Goal: Navigation & Orientation: Find specific page/section

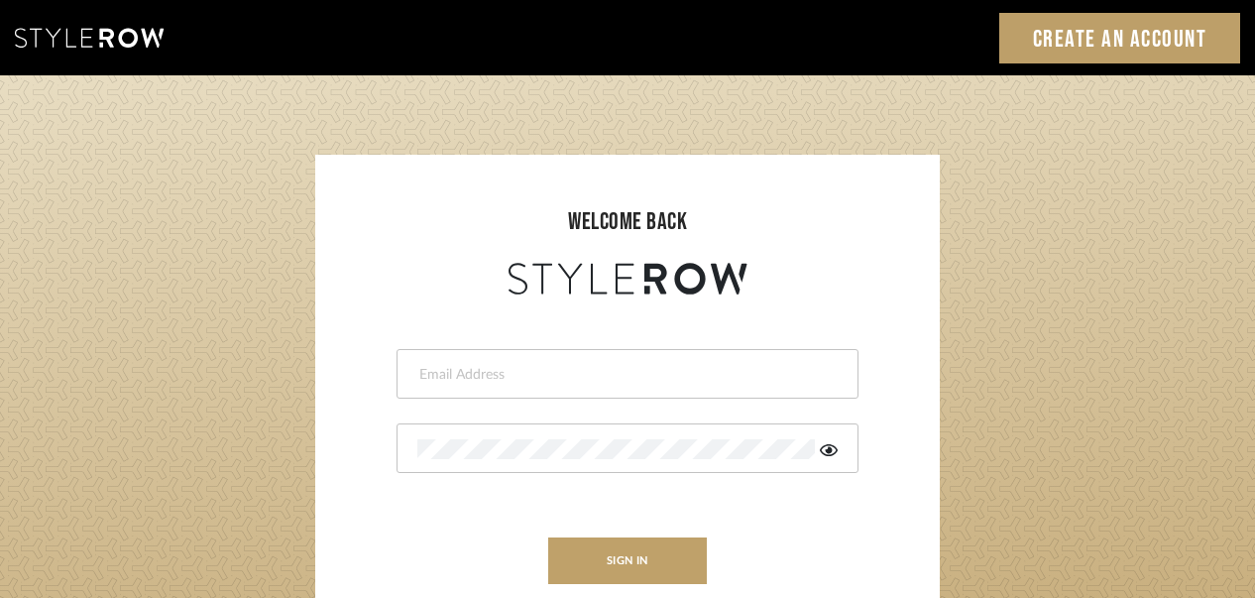
click at [615, 385] on div at bounding box center [628, 374] width 462 height 50
click at [599, 385] on div at bounding box center [628, 374] width 462 height 50
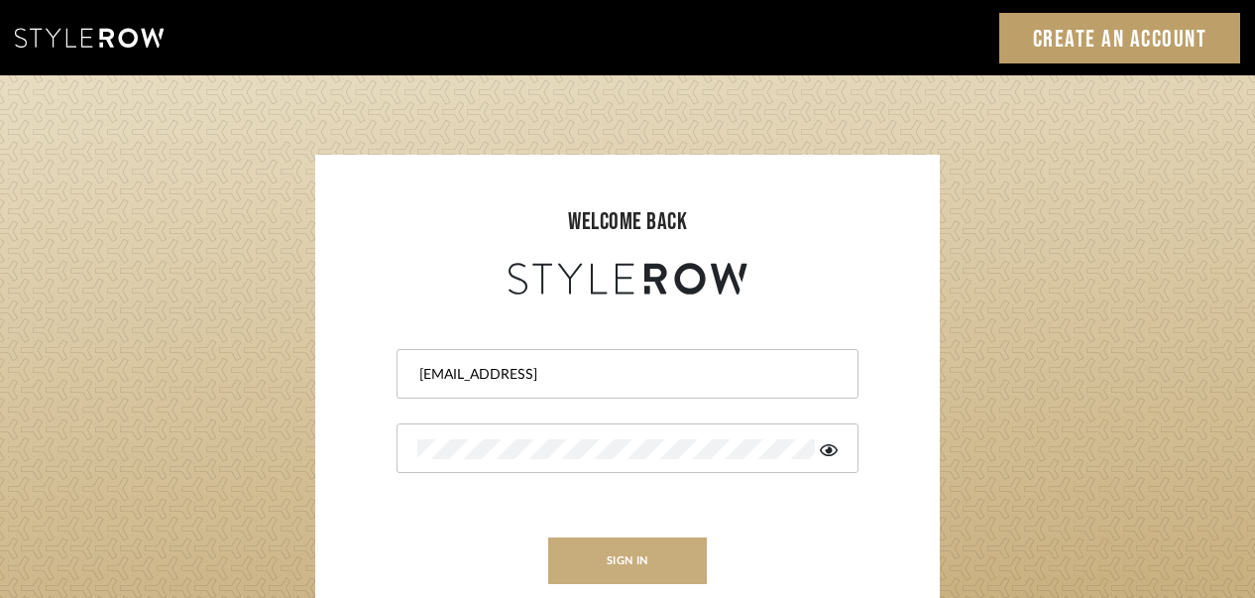
click at [636, 543] on button "sign in" at bounding box center [627, 560] width 159 height 47
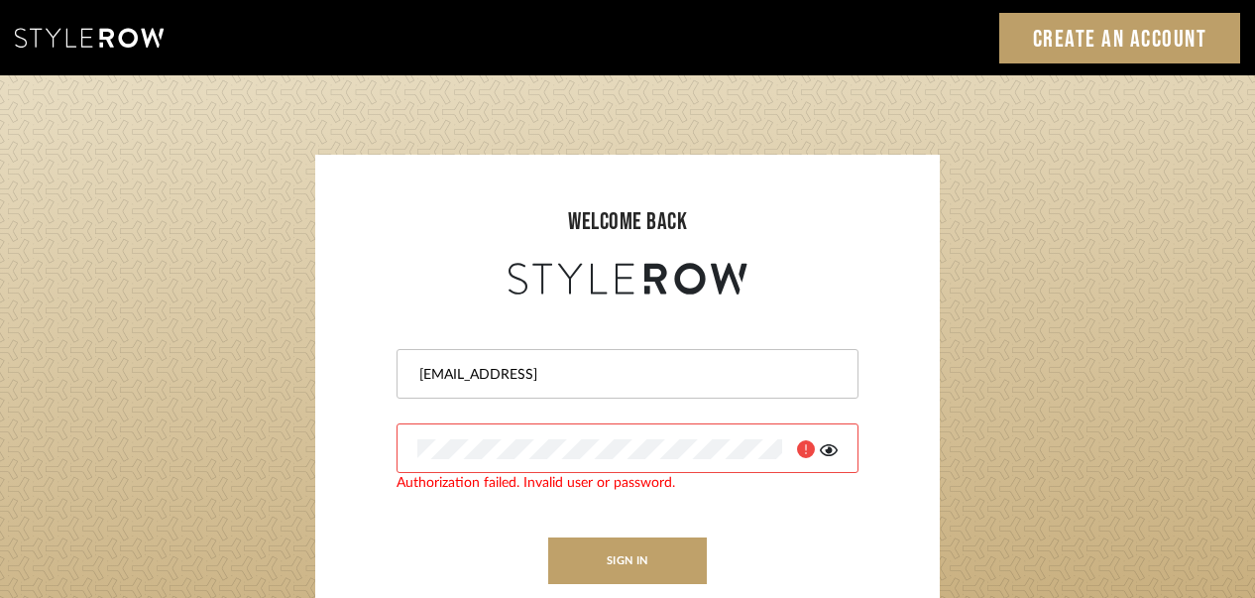
click at [836, 447] on icon at bounding box center [829, 450] width 18 height 12
click at [671, 551] on button "sign in" at bounding box center [627, 560] width 159 height 47
click at [663, 564] on button "sign in" at bounding box center [627, 560] width 159 height 47
click at [541, 438] on div at bounding box center [628, 448] width 462 height 50
click at [400, 473] on div "Authorization failed. Invalid user or password." at bounding box center [628, 448] width 462 height 50
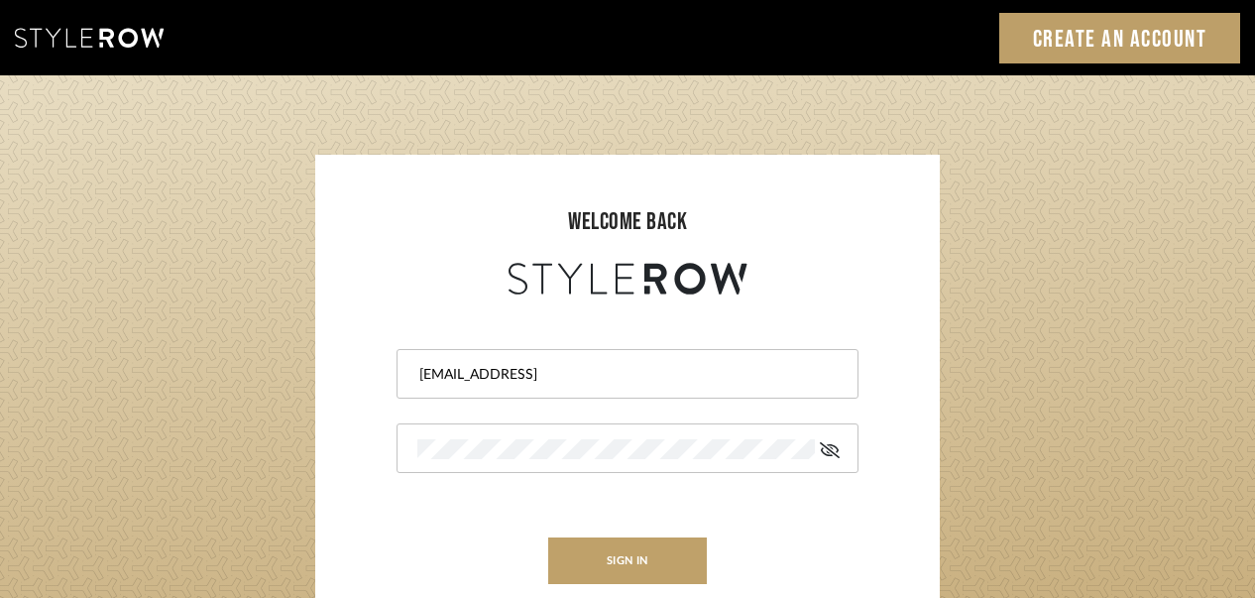
click at [633, 373] on input "[EMAIL_ADDRESS]" at bounding box center [624, 375] width 415 height 20
drag, startPoint x: 659, startPoint y: 367, endPoint x: 406, endPoint y: 406, distance: 255.9
click at [406, 406] on form "[EMAIL_ADDRESS] sign in New to StyleRow? Sign Up" at bounding box center [627, 461] width 585 height 325
type input "[EMAIL_ADDRESS][DOMAIN_NAME]"
click at [639, 546] on button "sign in" at bounding box center [627, 560] width 159 height 47
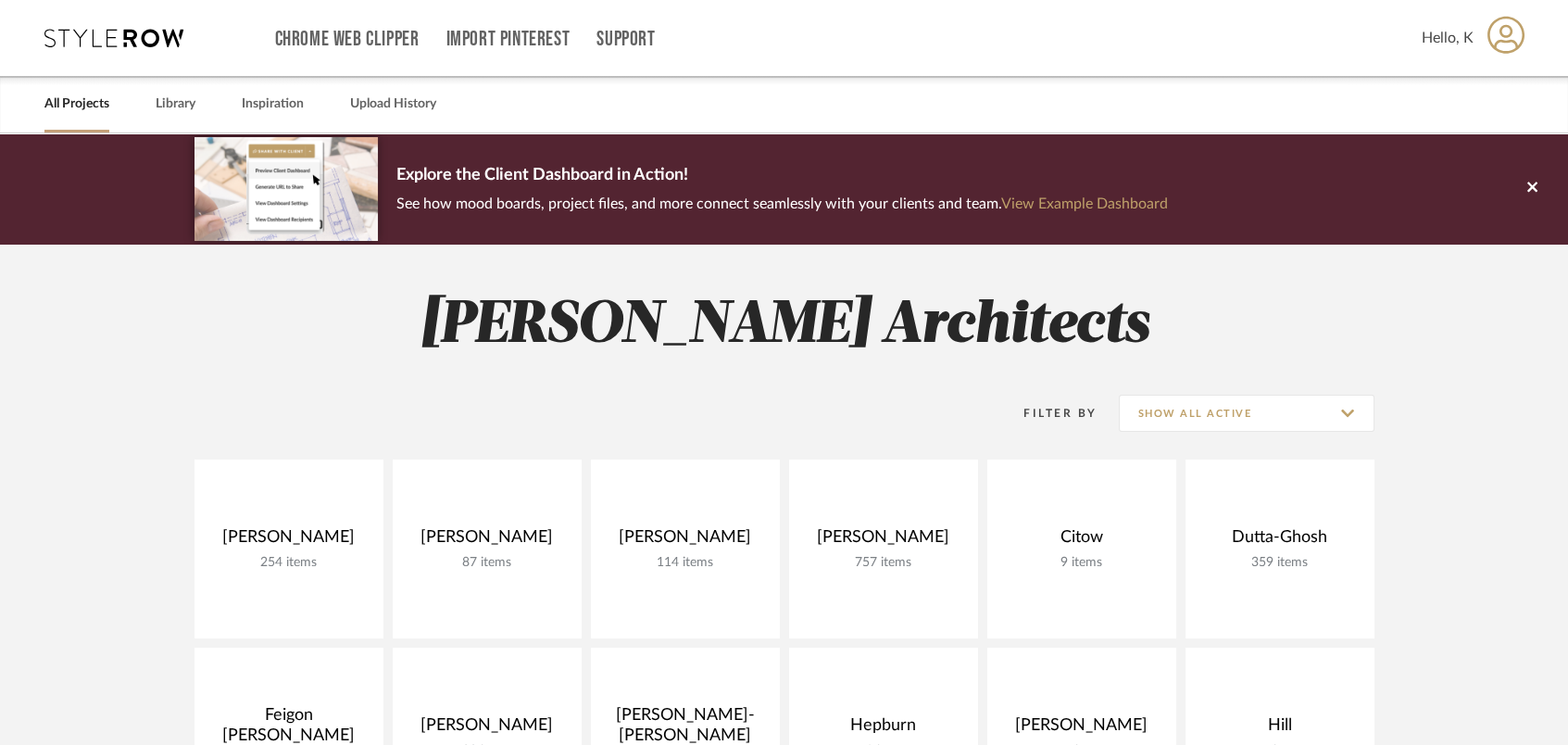
click at [76, 103] on link "All Projects" at bounding box center [77, 104] width 64 height 25
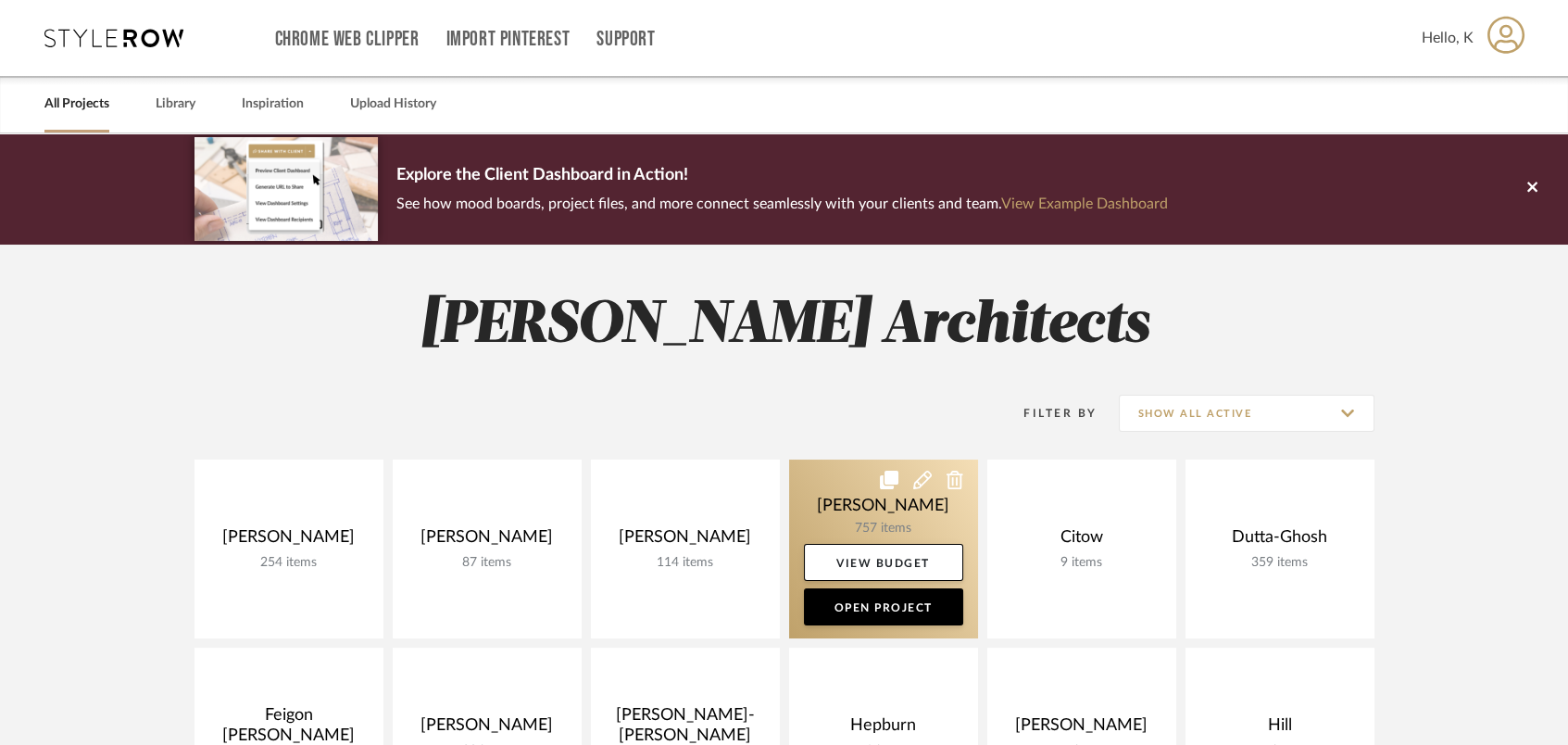
click at [838, 472] on link at bounding box center [884, 549] width 189 height 179
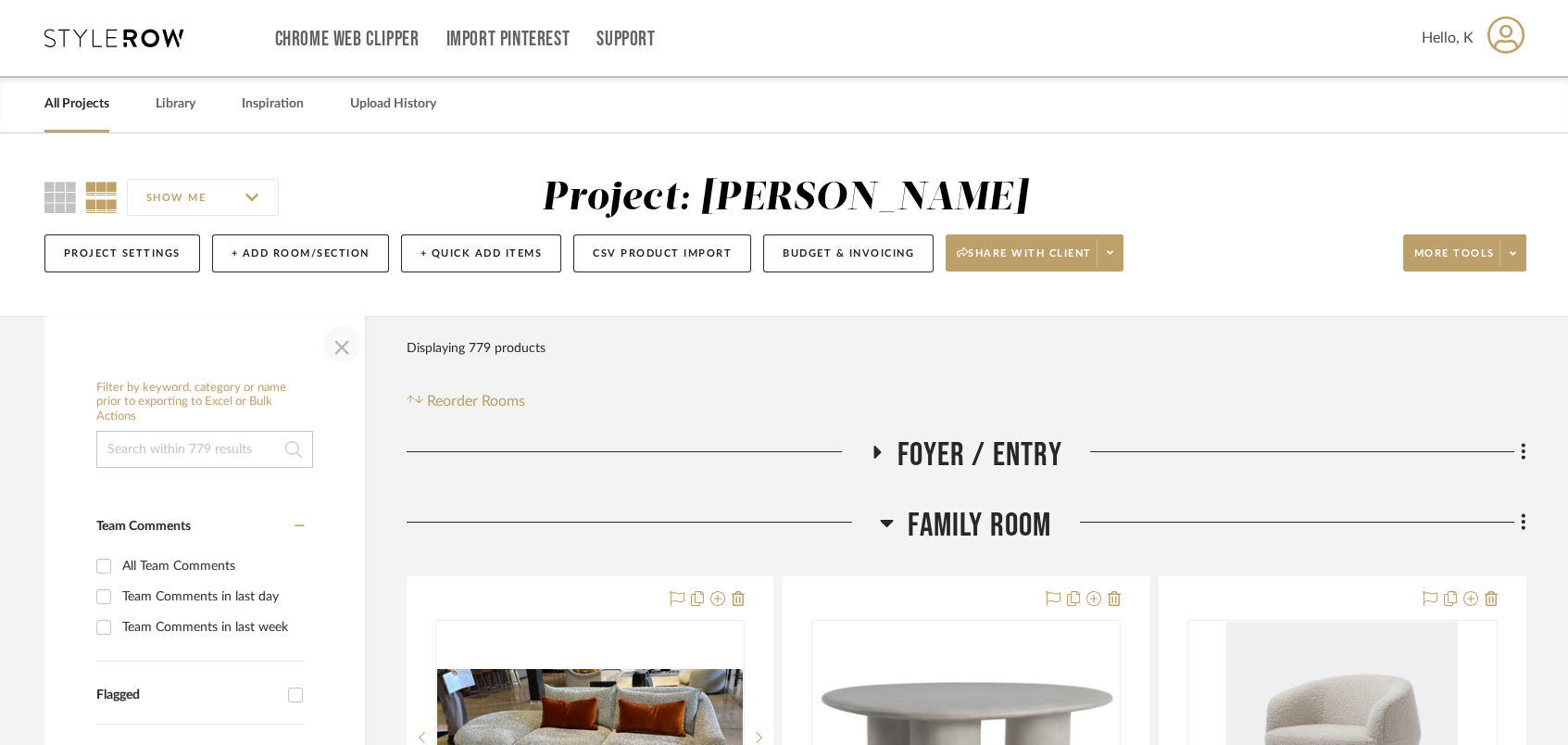
click at [347, 340] on span "button" at bounding box center [342, 344] width 45 height 45
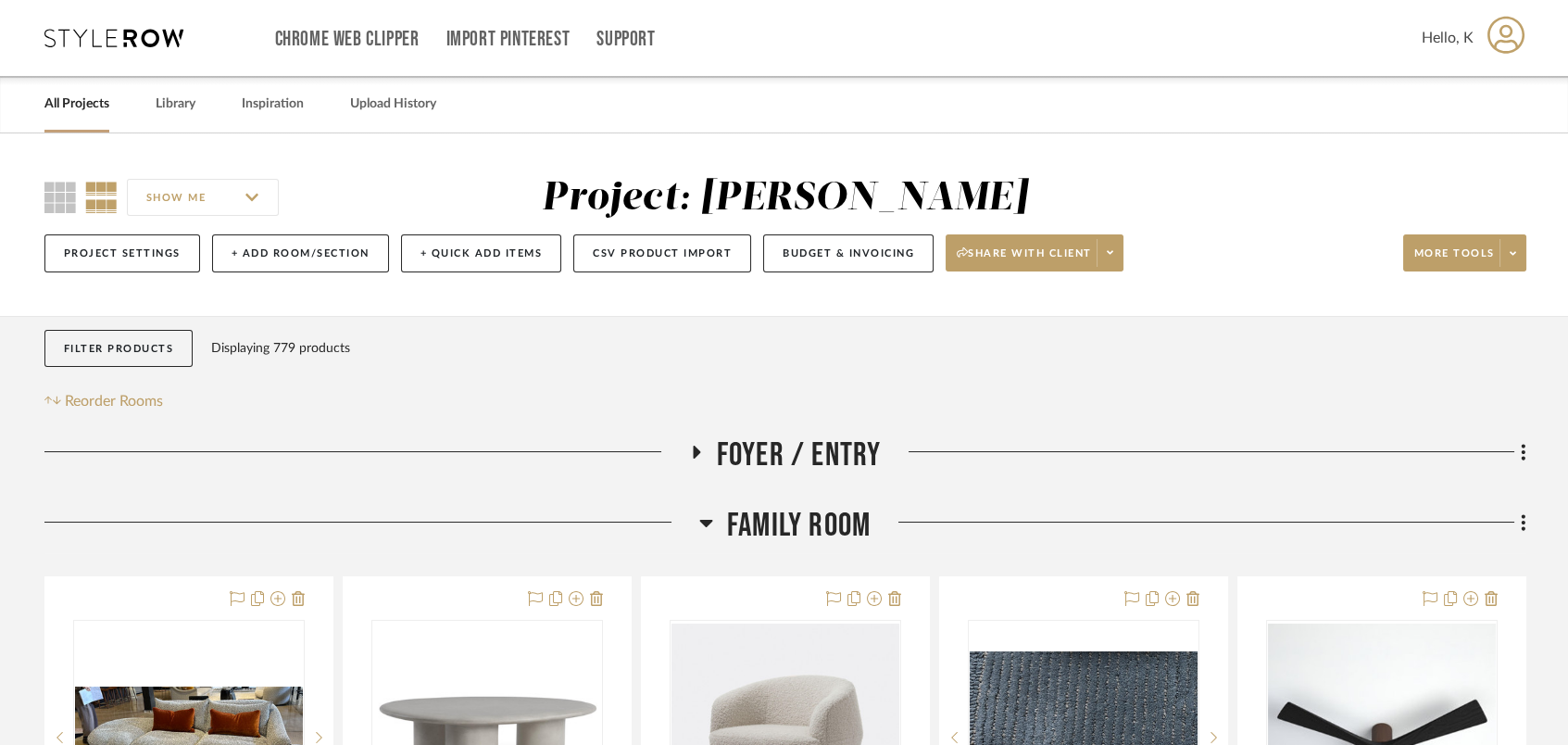
click at [702, 512] on icon at bounding box center [706, 523] width 14 height 22
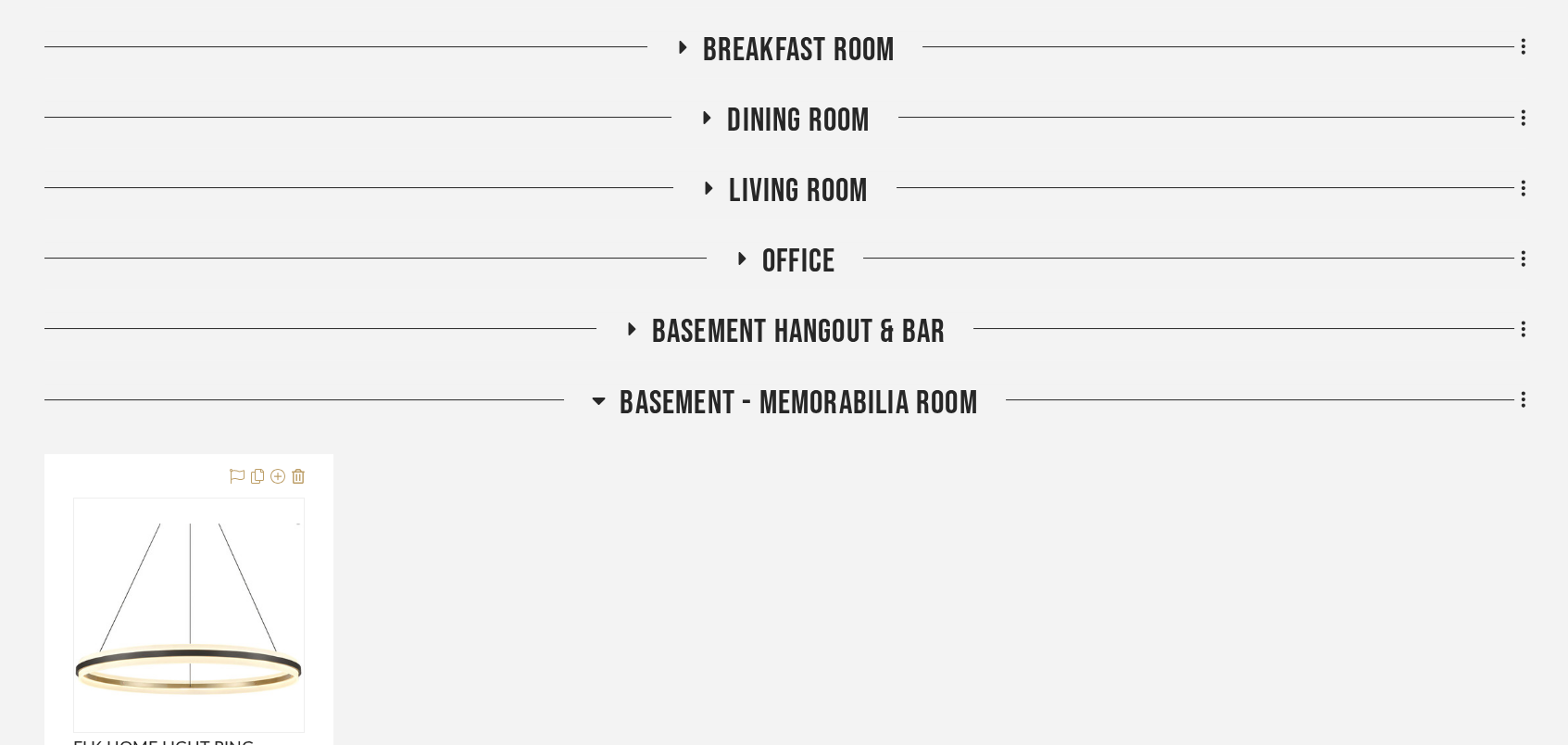
scroll to position [741, 0]
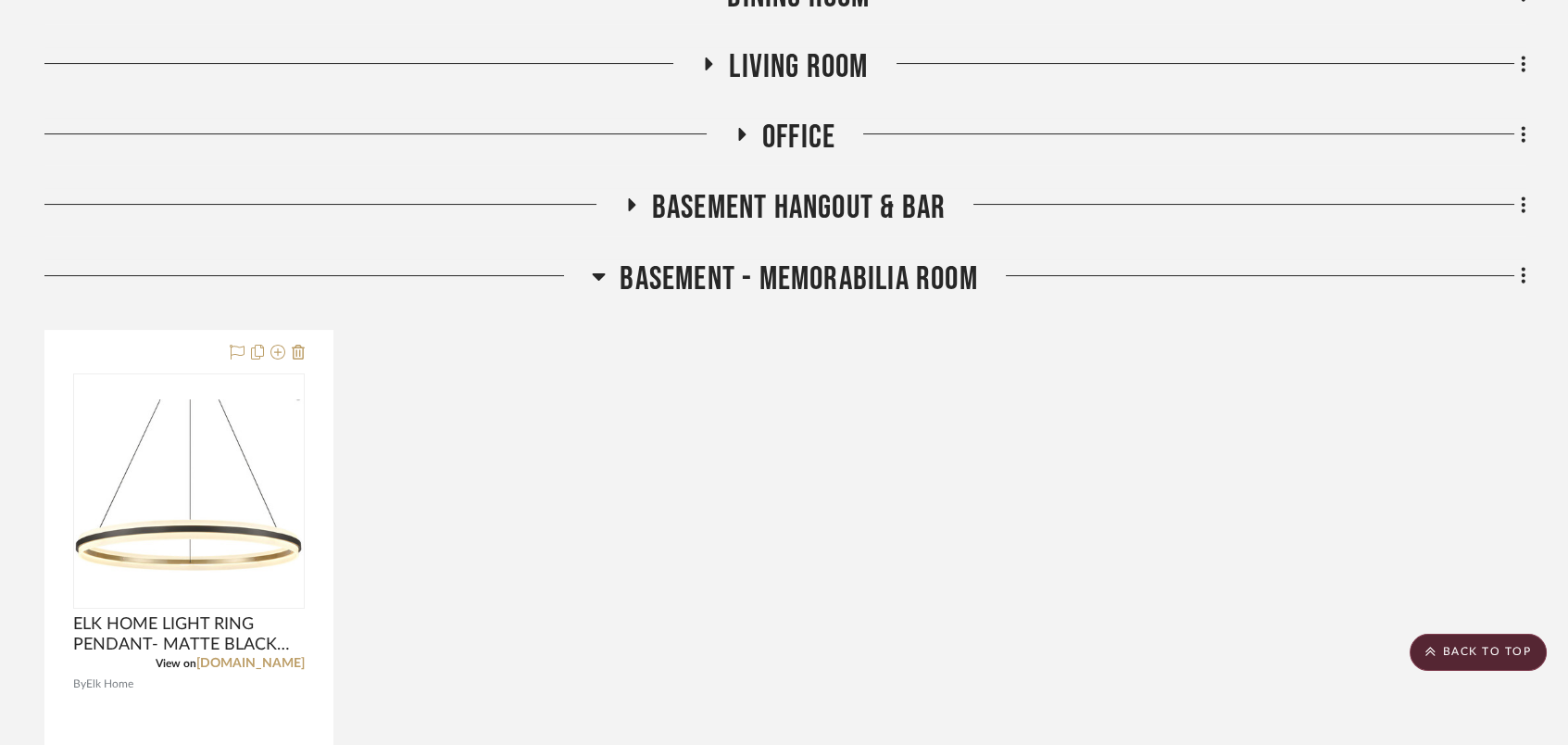
click at [592, 274] on icon at bounding box center [598, 277] width 14 height 22
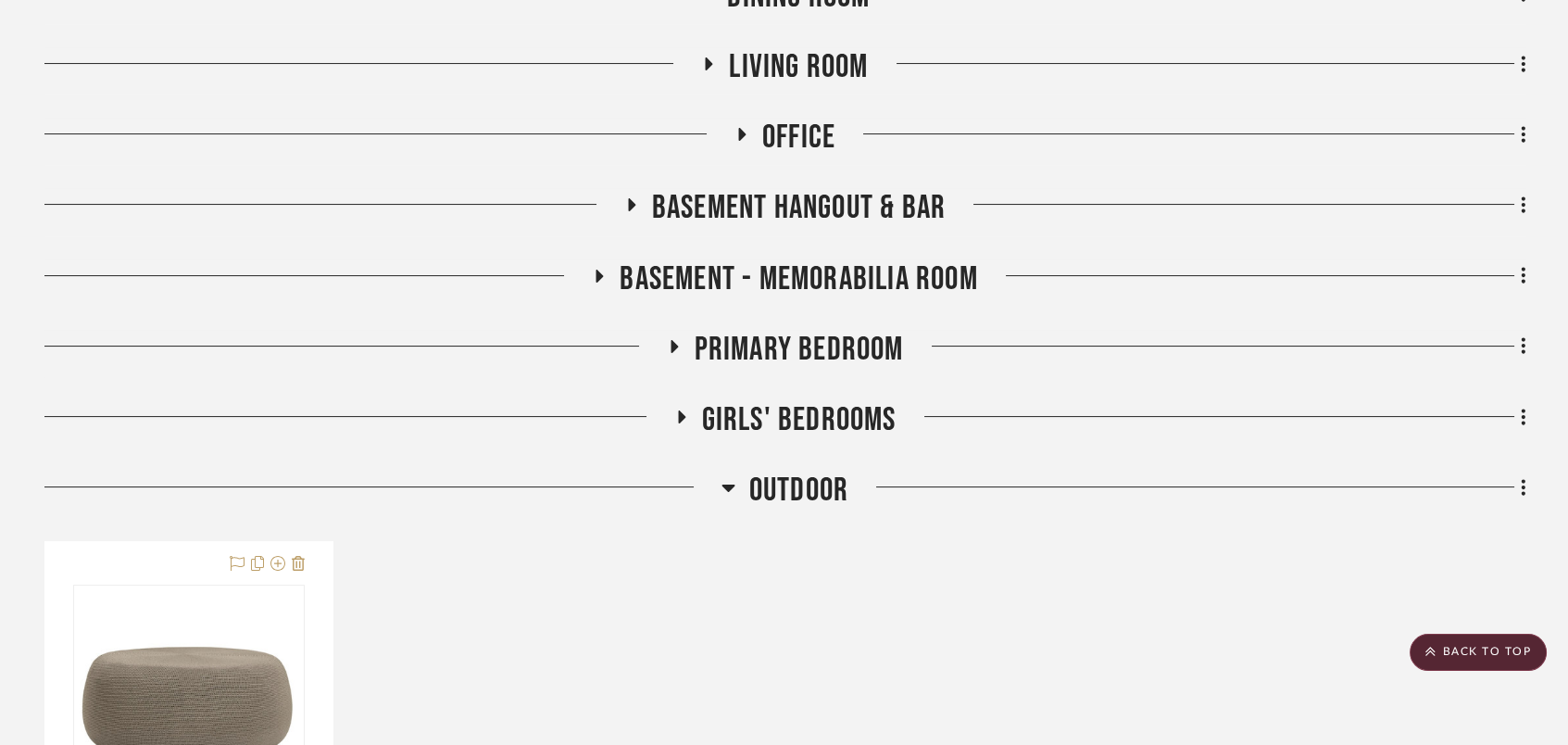
scroll to position [1112, 0]
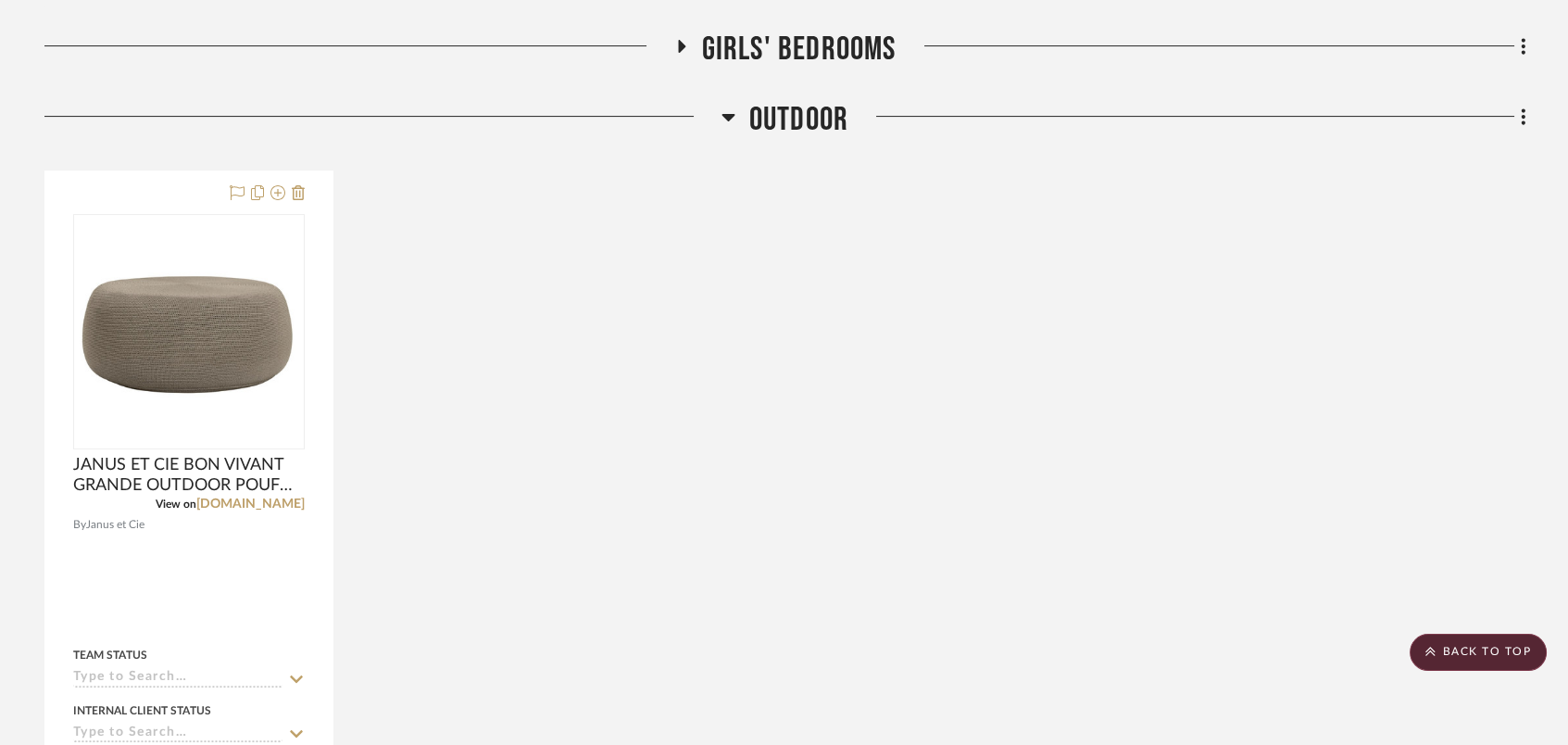
click at [730, 119] on icon at bounding box center [728, 117] width 14 height 22
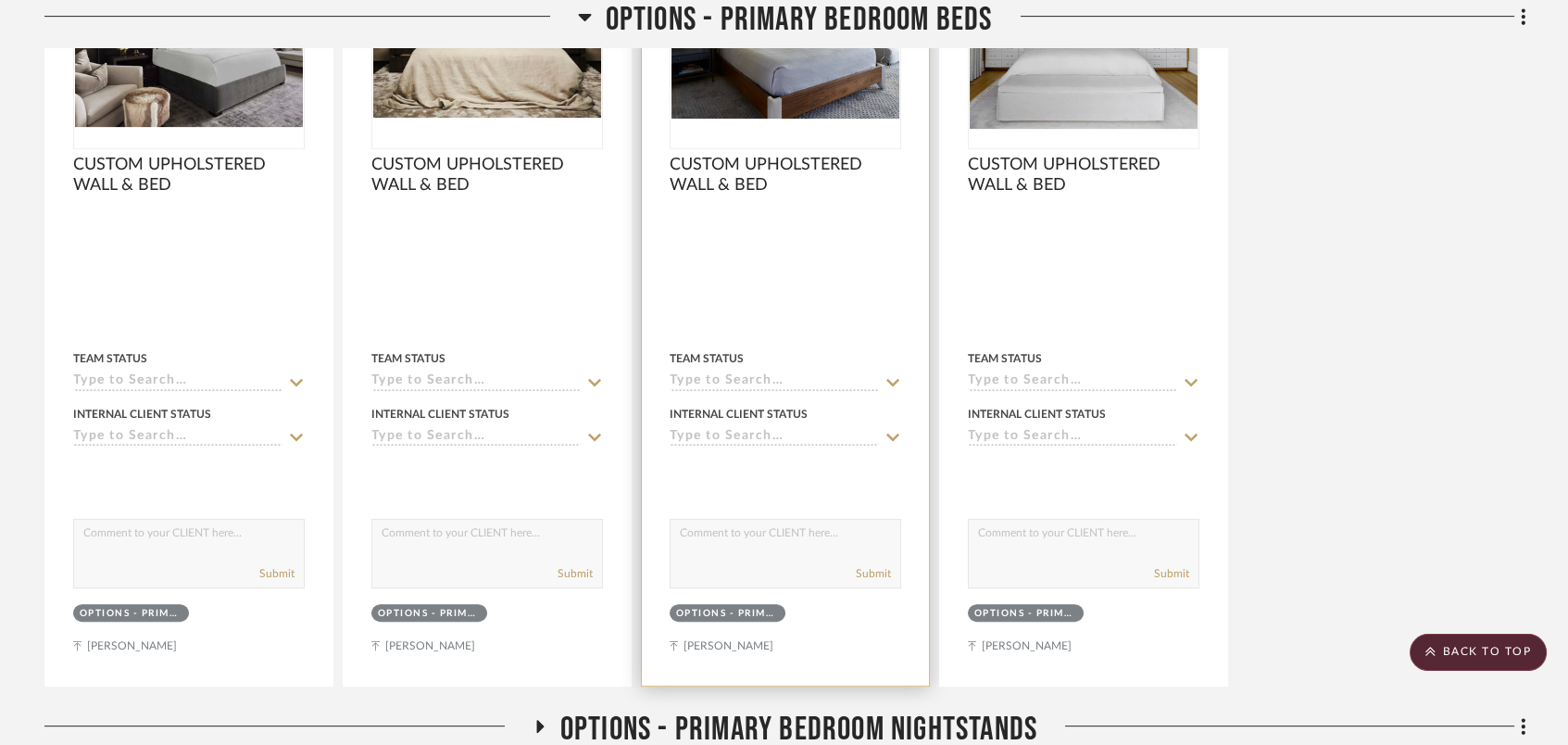
scroll to position [1977, 0]
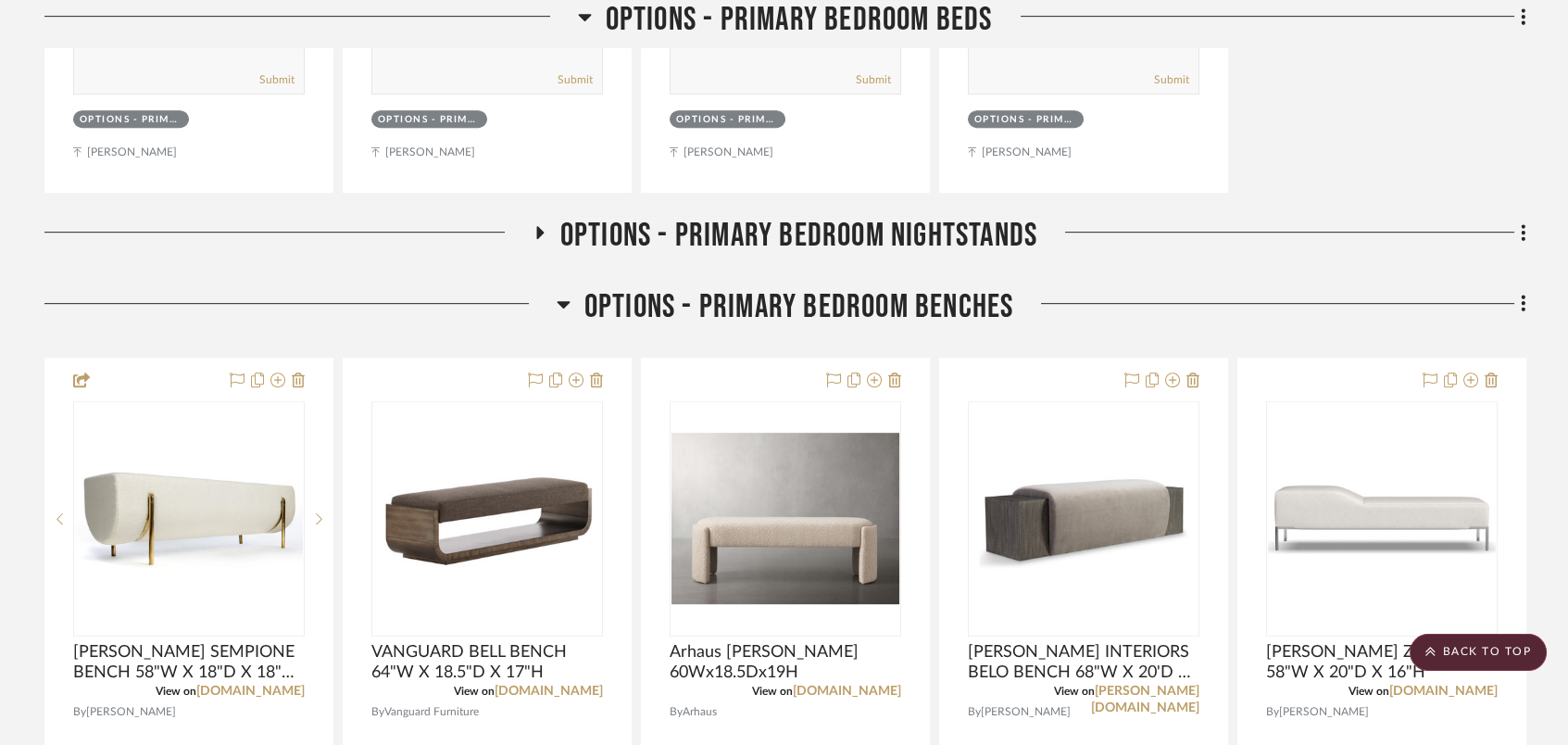
click at [530, 230] on icon at bounding box center [539, 233] width 22 height 14
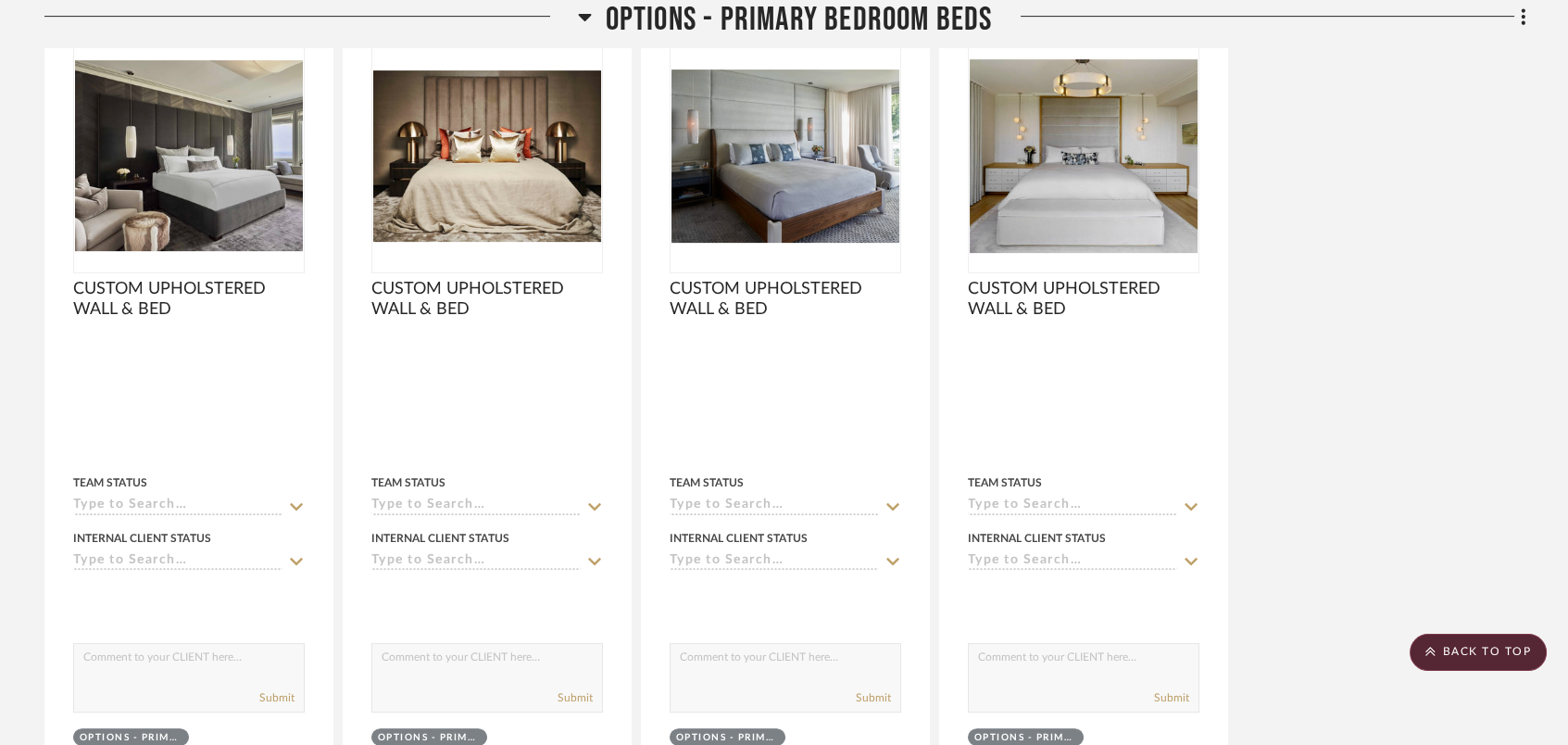
scroll to position [1112, 0]
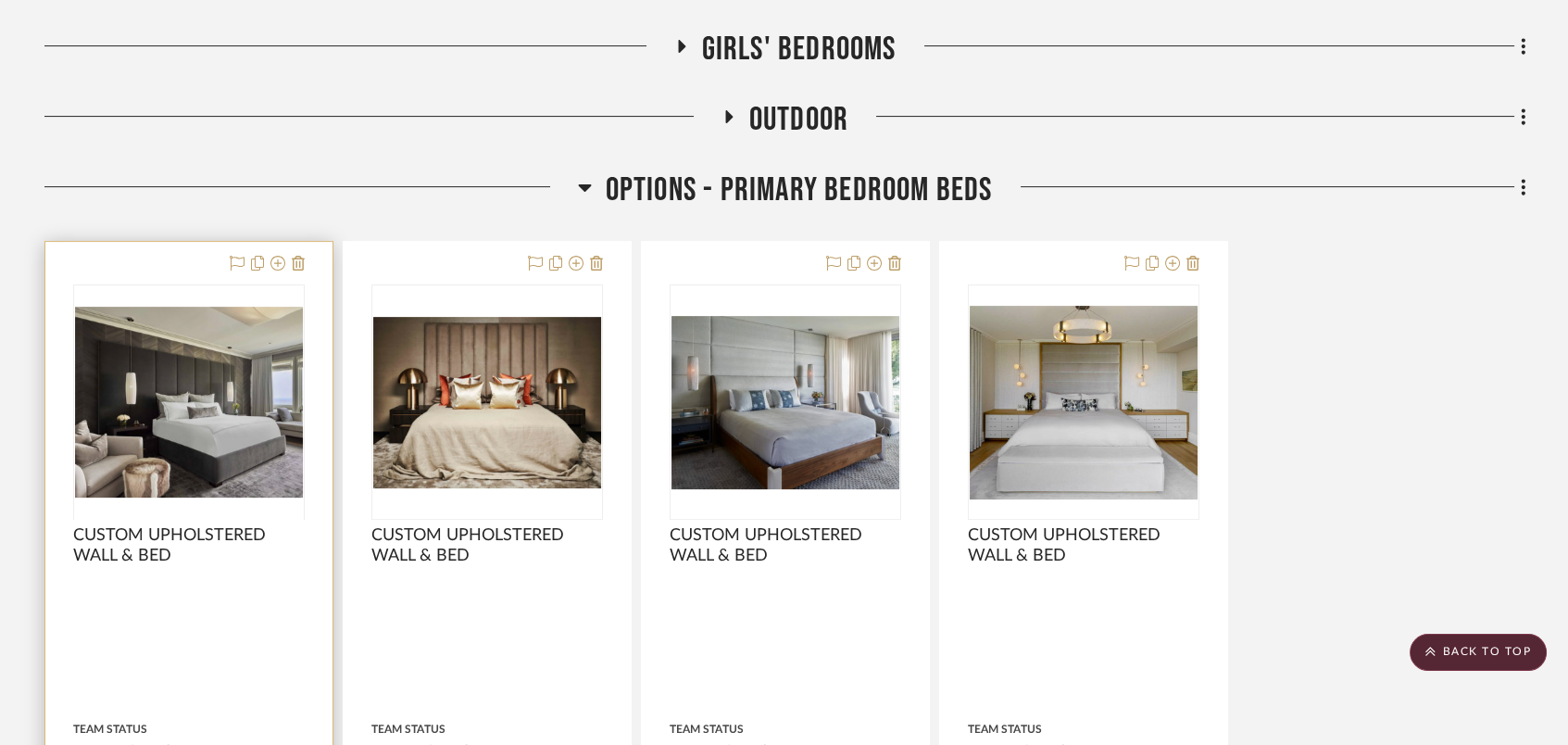
click at [285, 468] on div at bounding box center [189, 519] width 232 height 469
click at [258, 467] on img "0" at bounding box center [189, 402] width 228 height 191
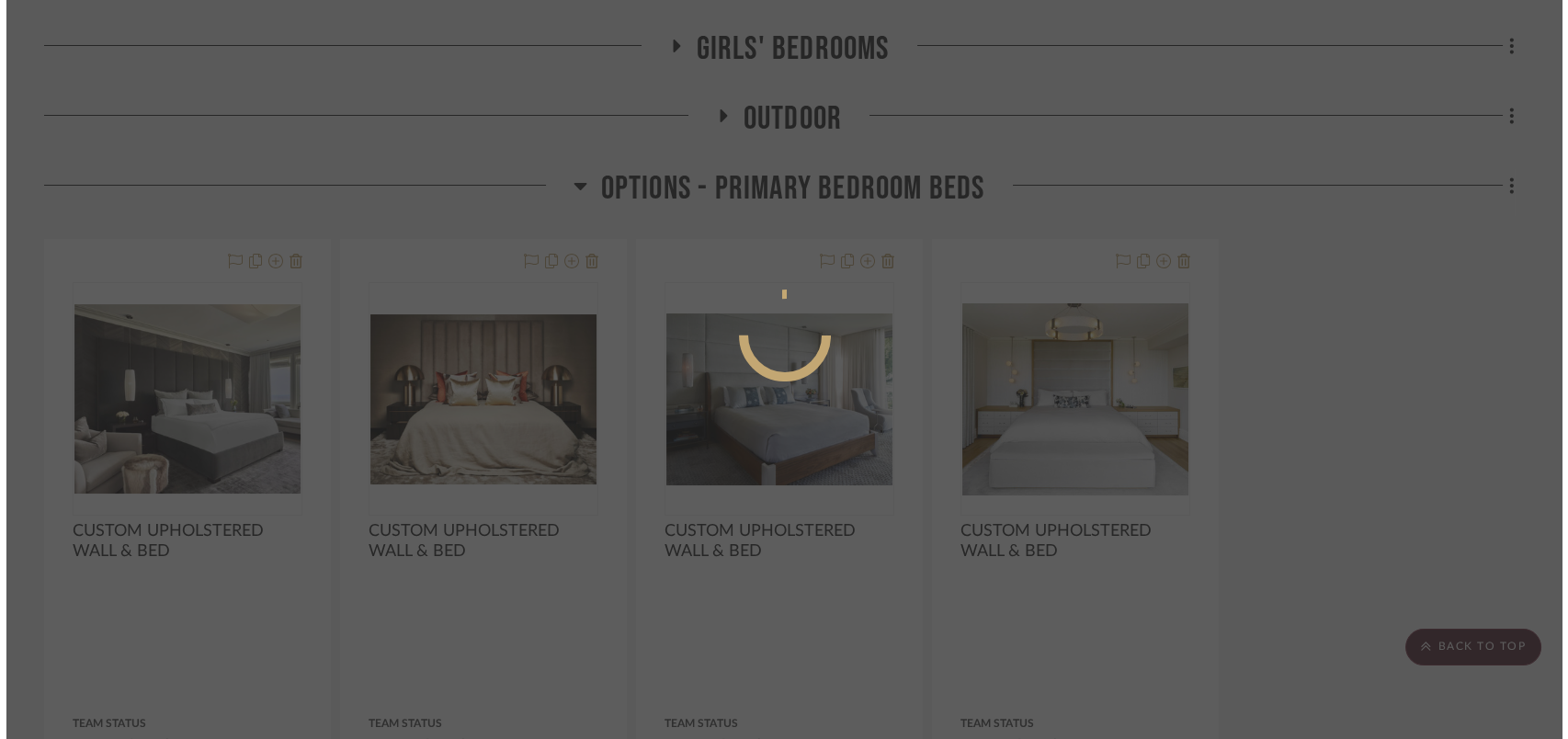
scroll to position [0, 0]
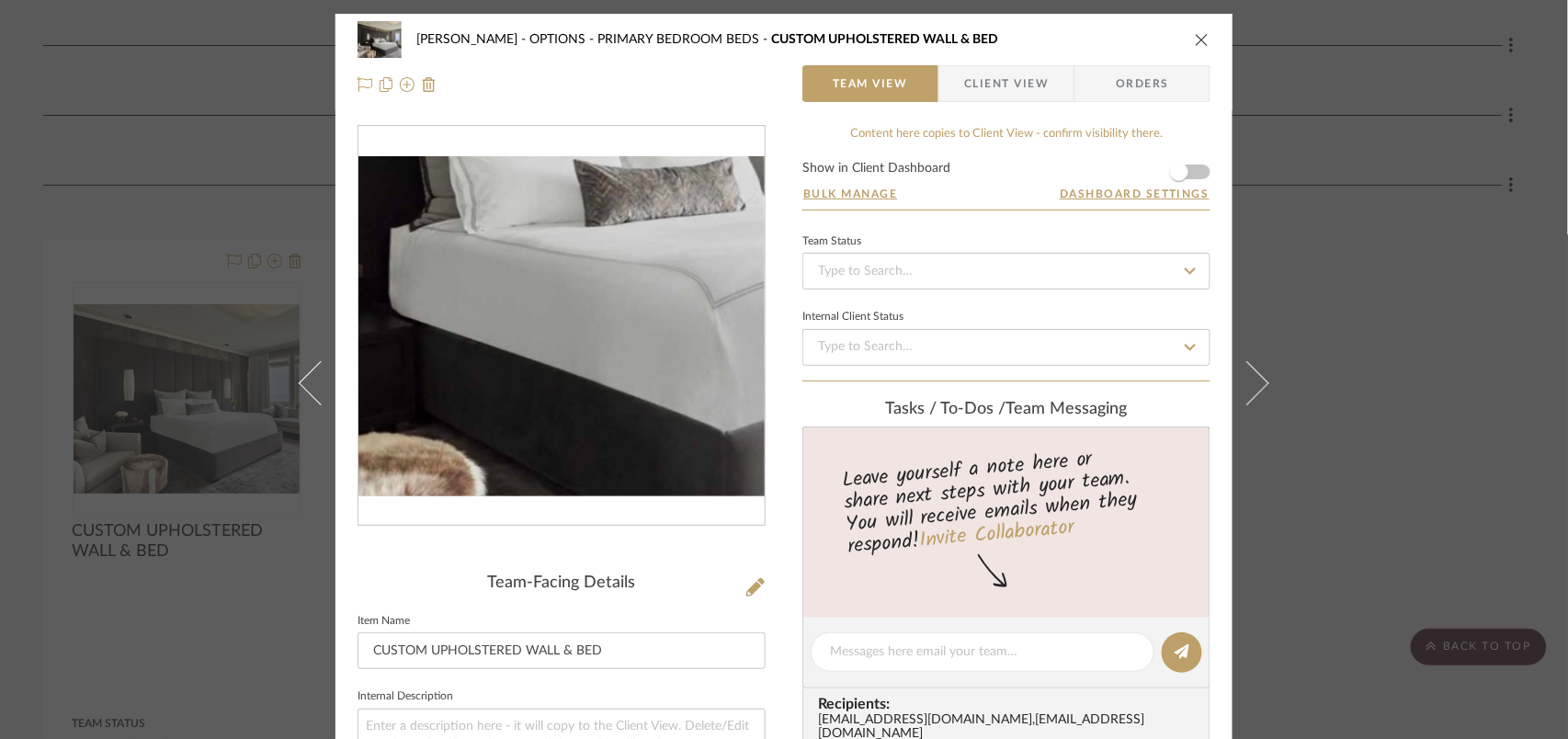
click at [548, 388] on img "0" at bounding box center [562, 326] width 406 height 340
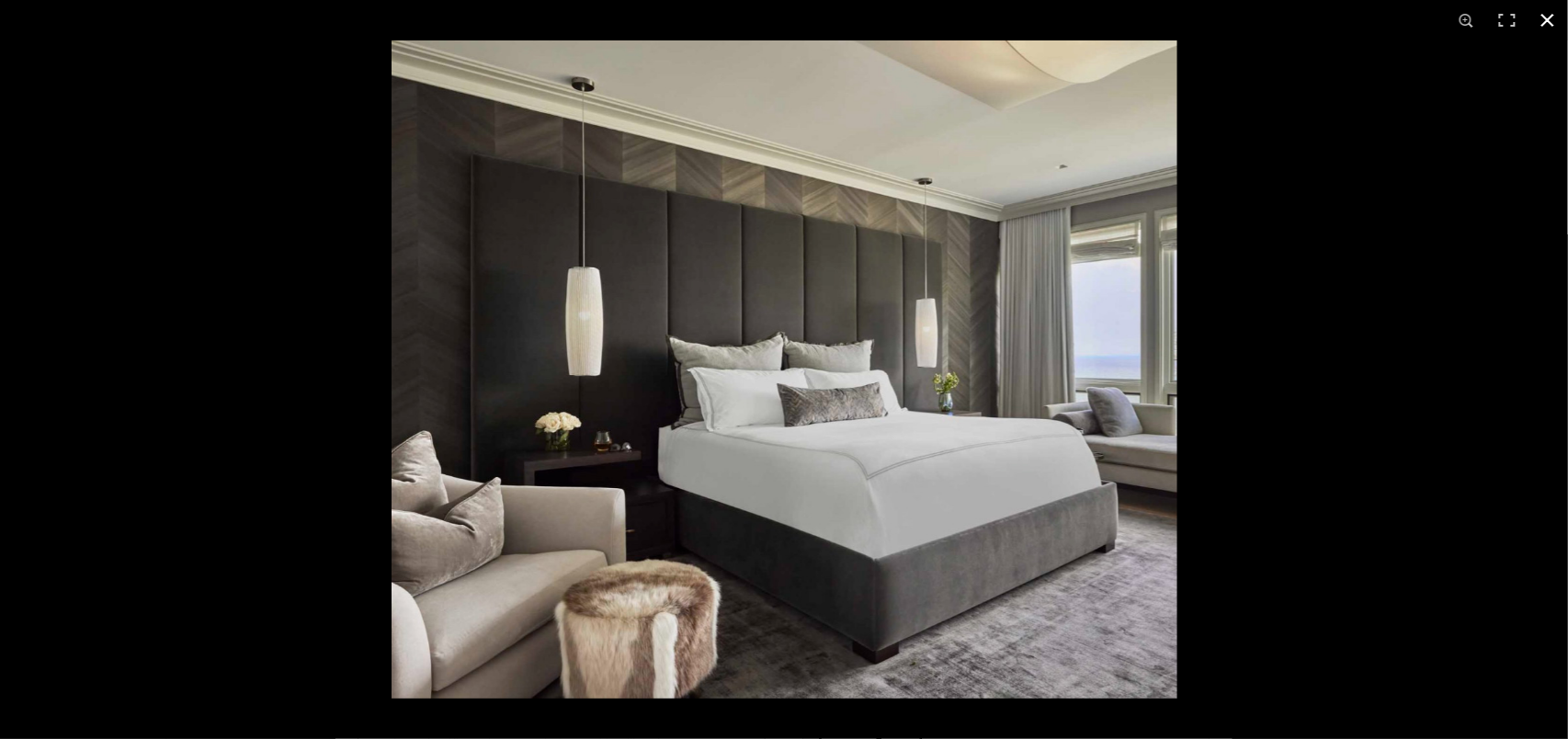
click at [1539, 19] on button at bounding box center [1549, 20] width 41 height 41
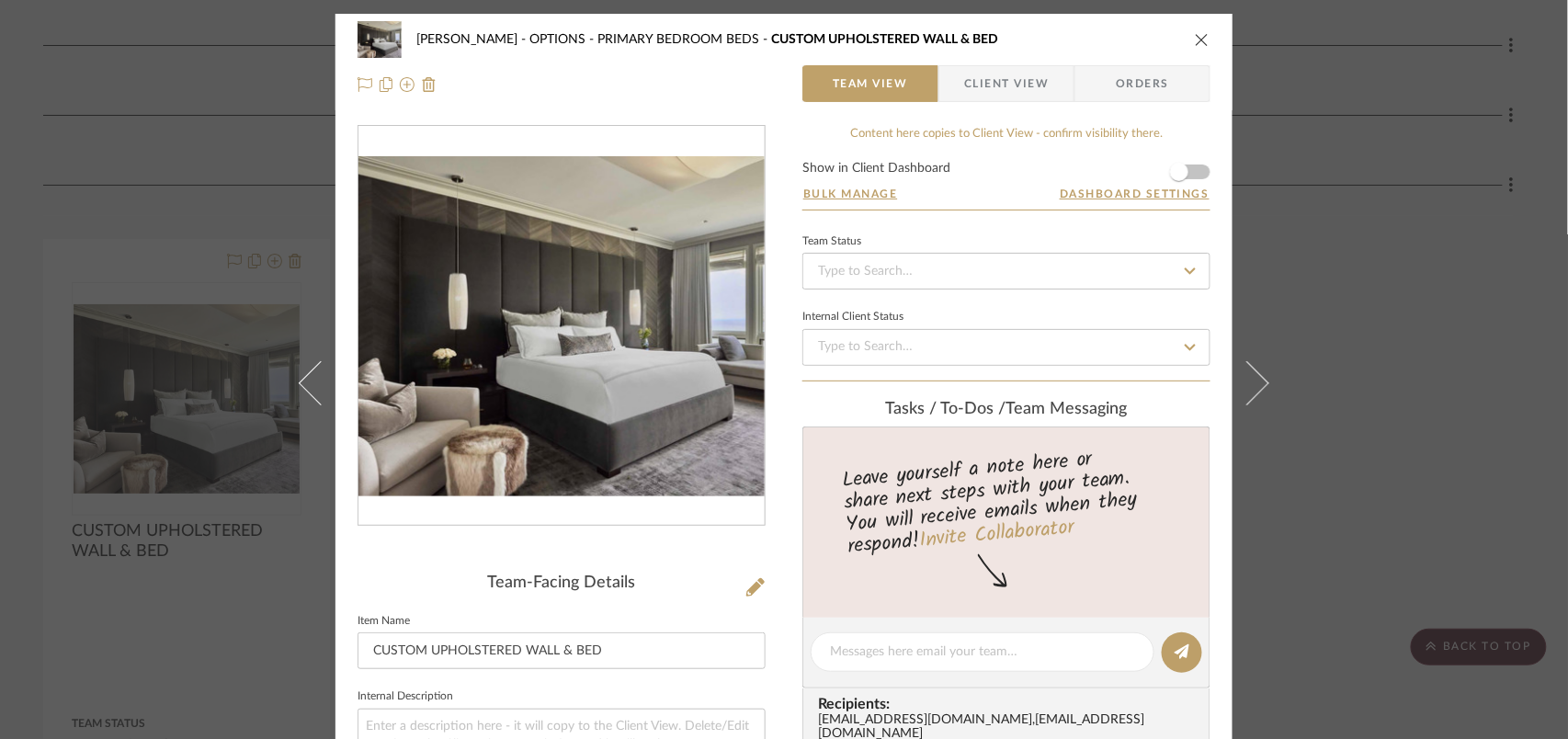
click at [1197, 34] on icon "close" at bounding box center [1203, 40] width 15 height 15
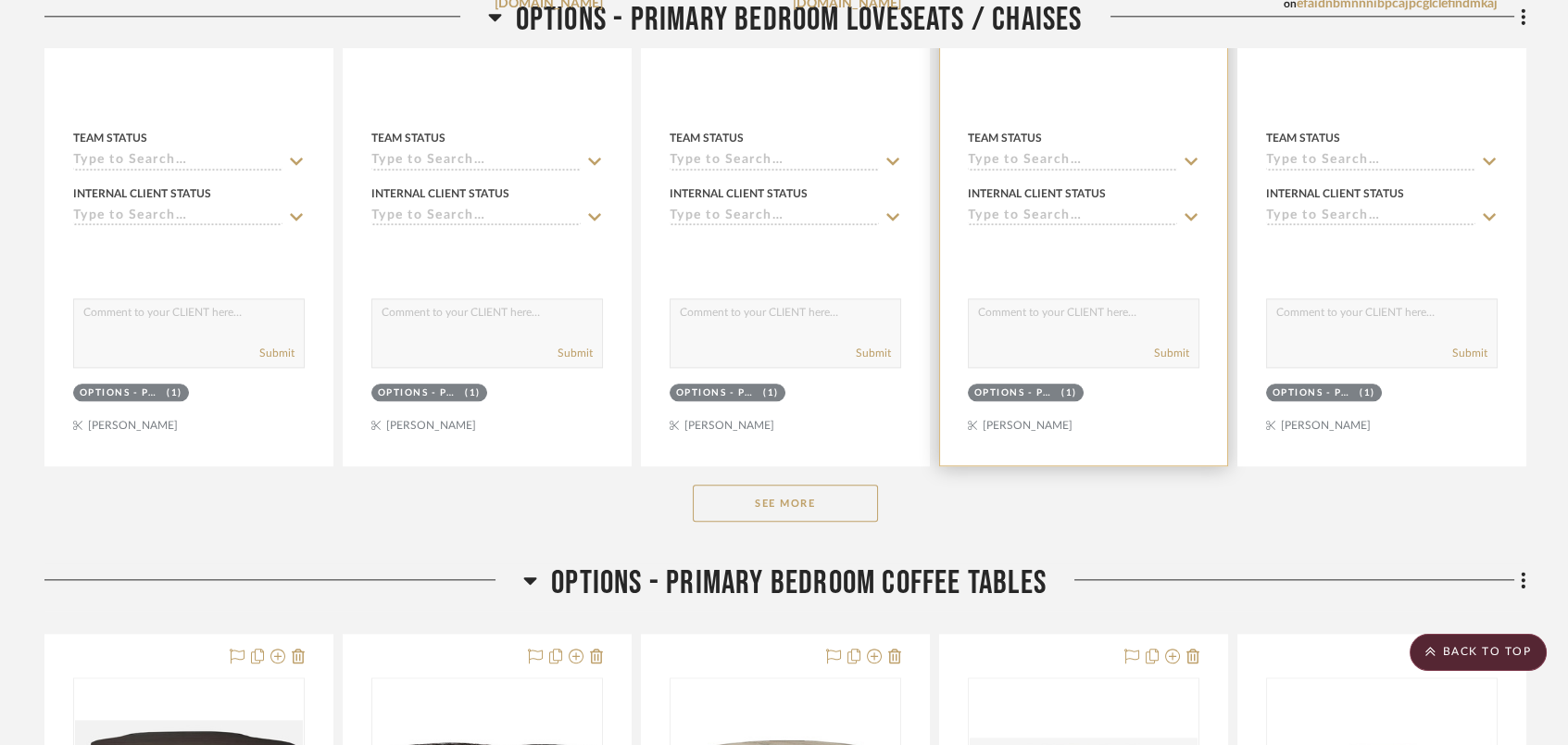
scroll to position [5065, 0]
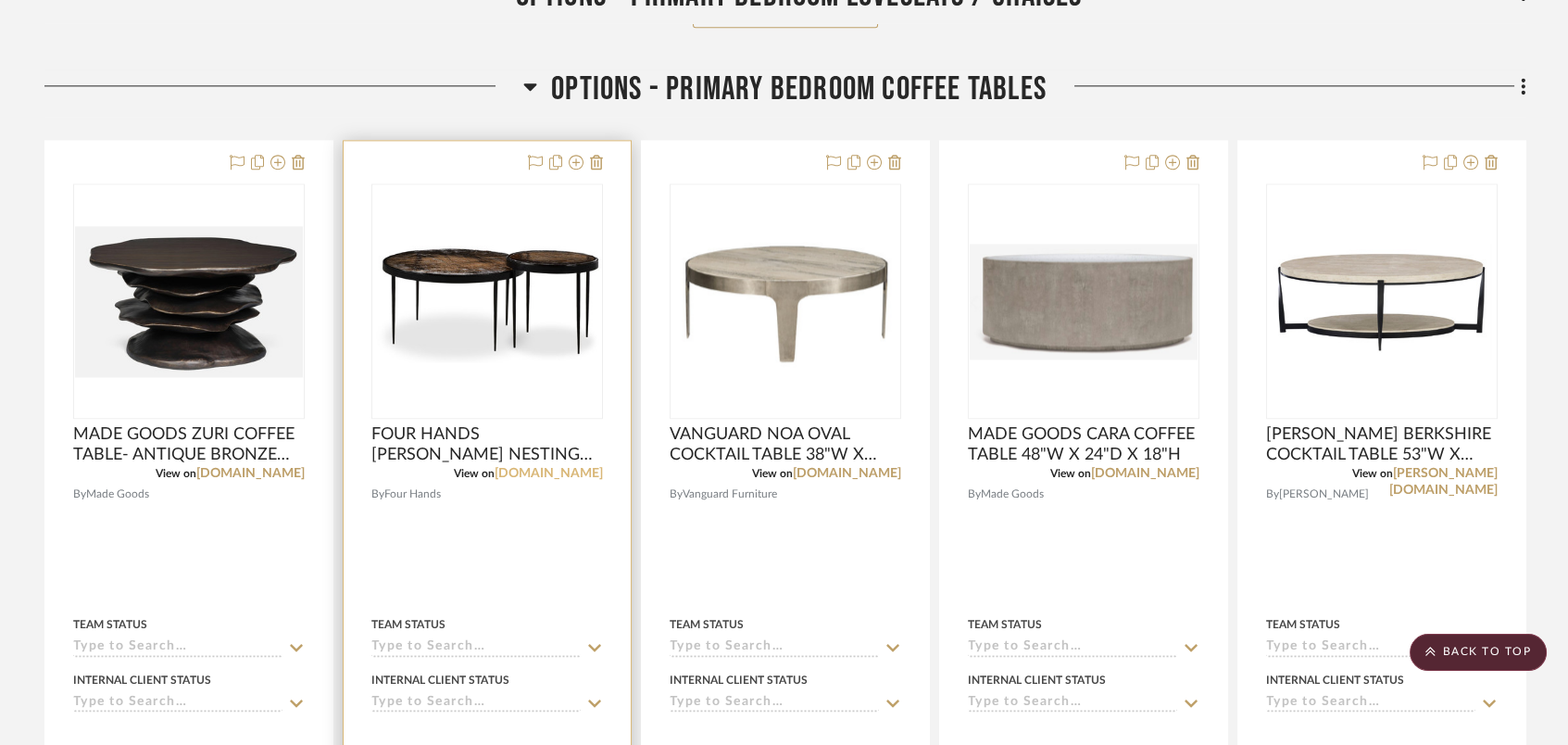
click at [590, 470] on link "fourhands.com" at bounding box center [549, 474] width 108 height 13
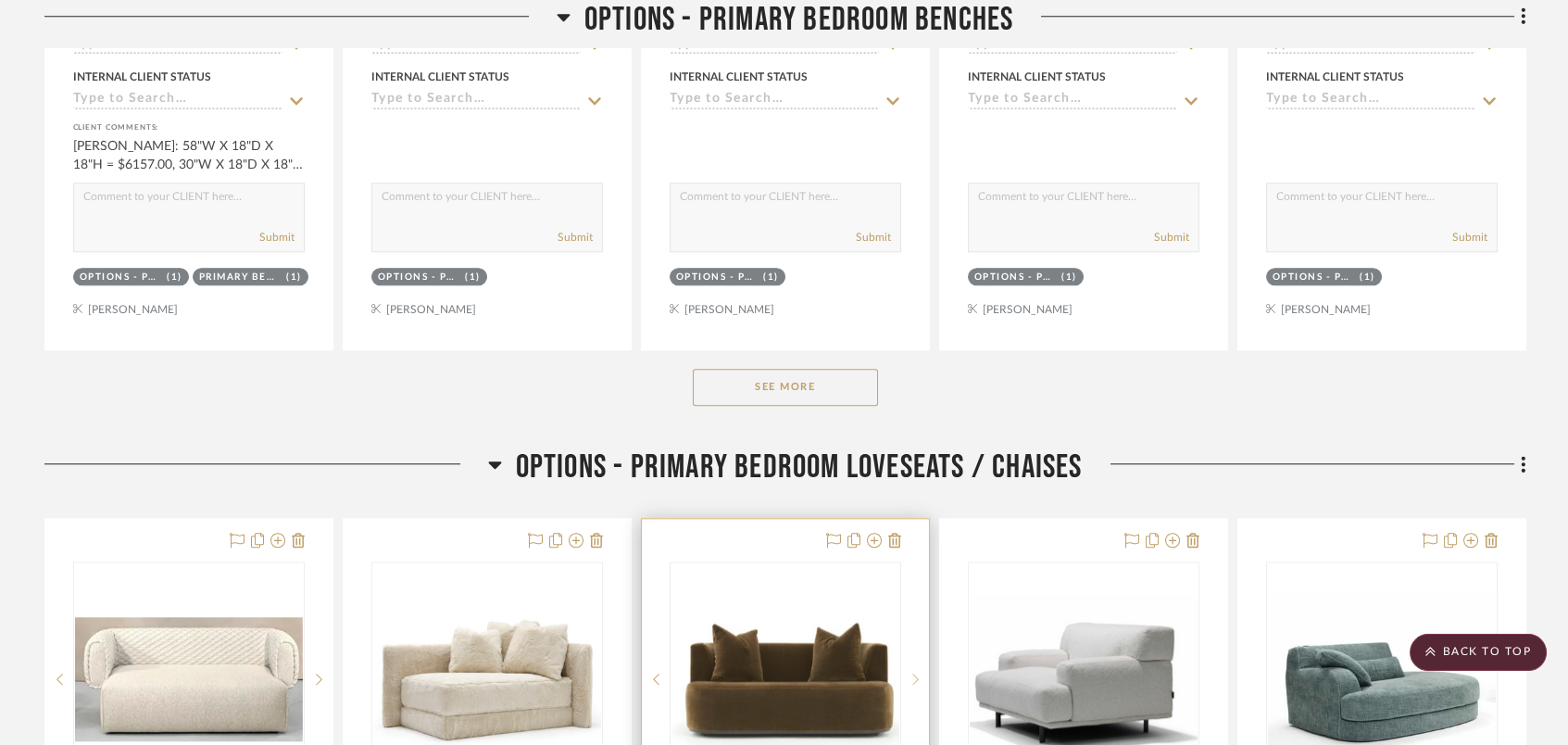
scroll to position [4201, 0]
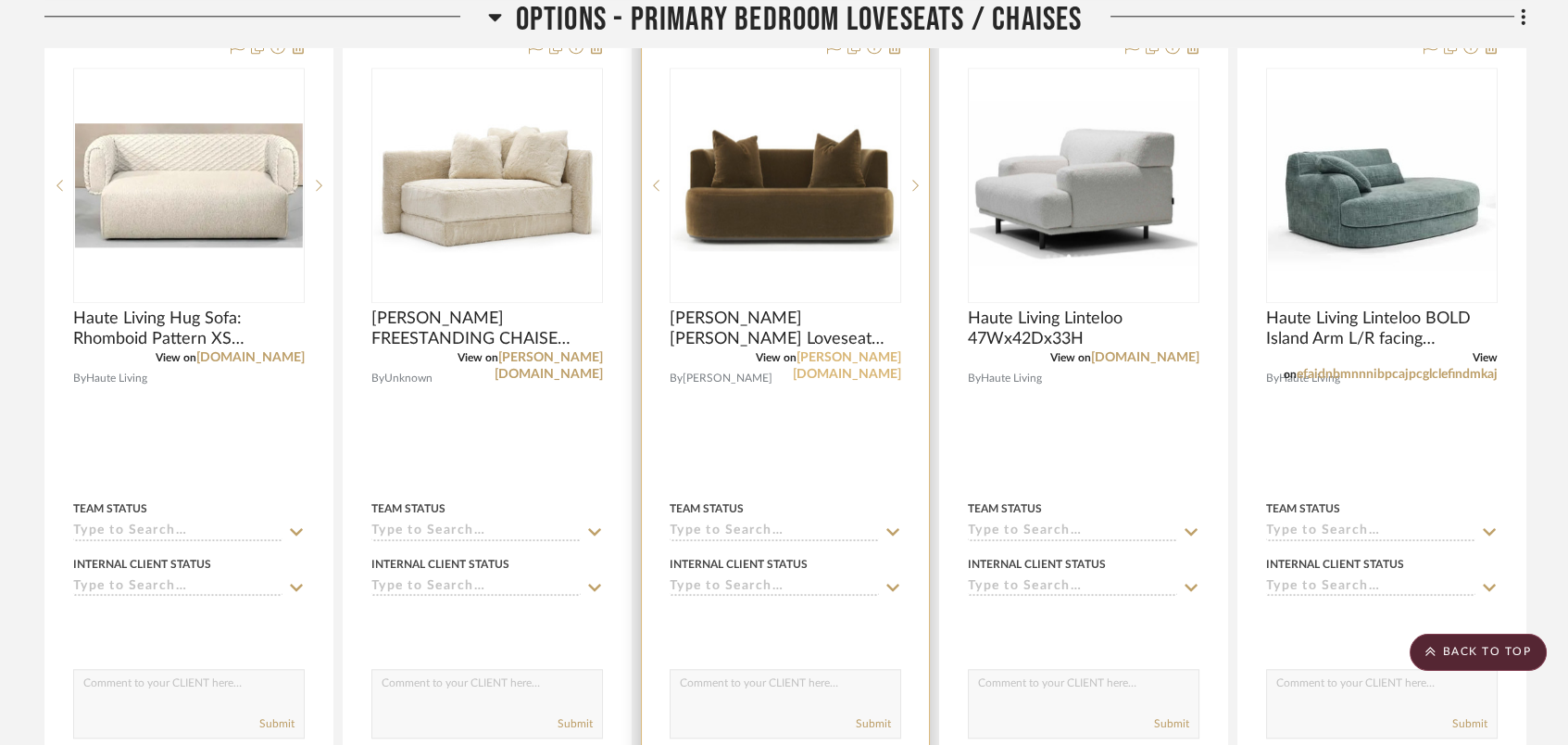
click at [874, 353] on link "verellen.biz" at bounding box center [848, 366] width 108 height 30
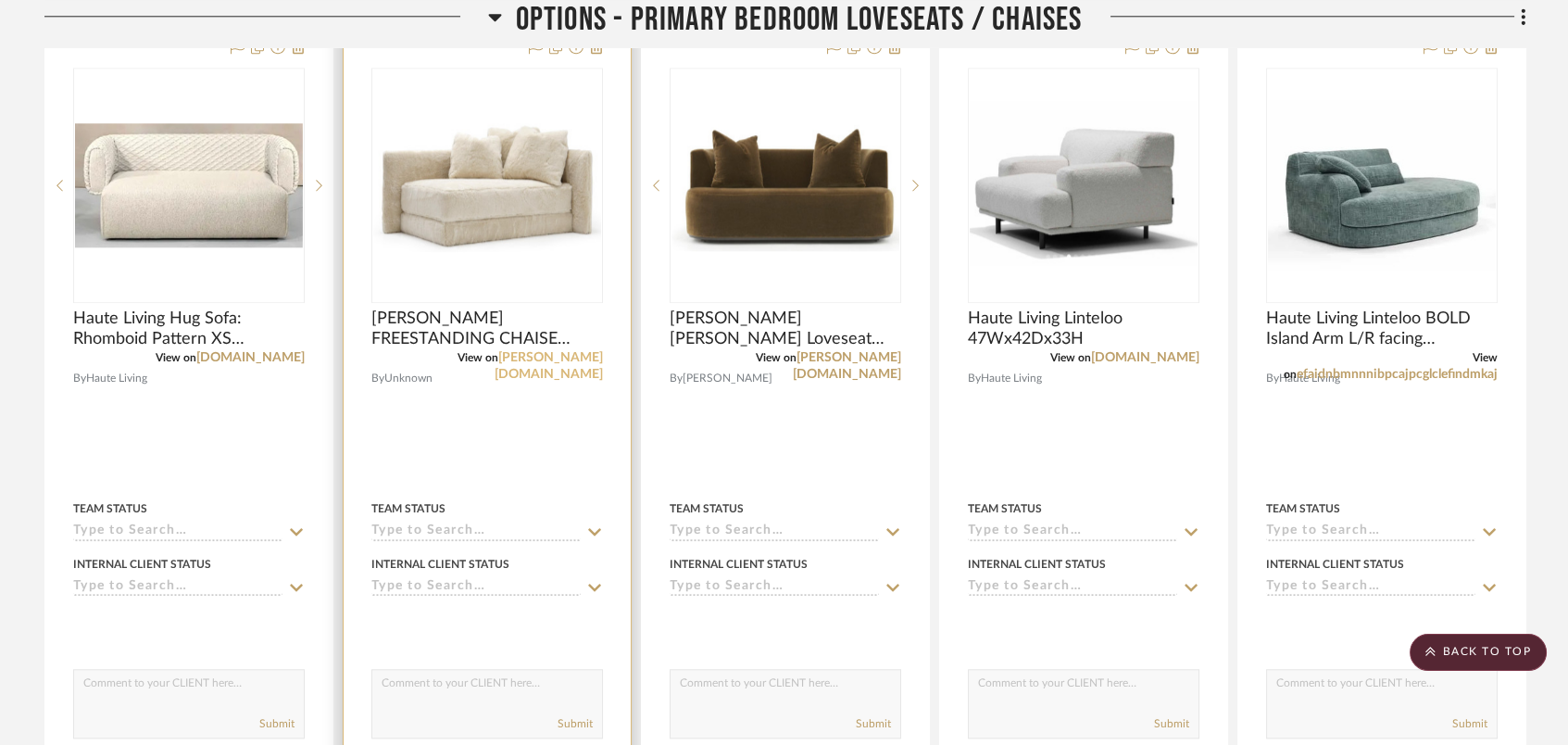
click at [562, 351] on link "verellen.biz" at bounding box center [549, 366] width 108 height 30
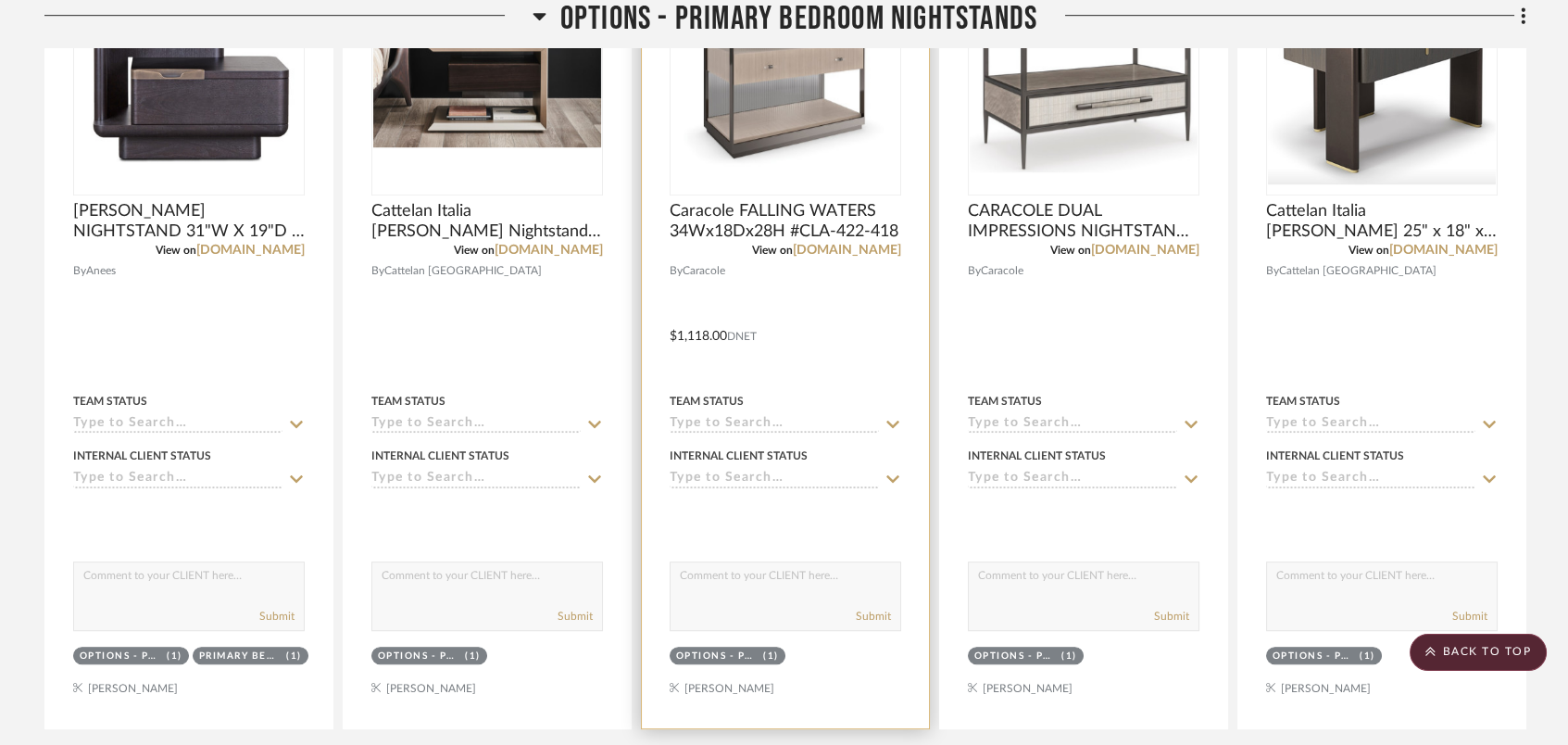
scroll to position [2099, 0]
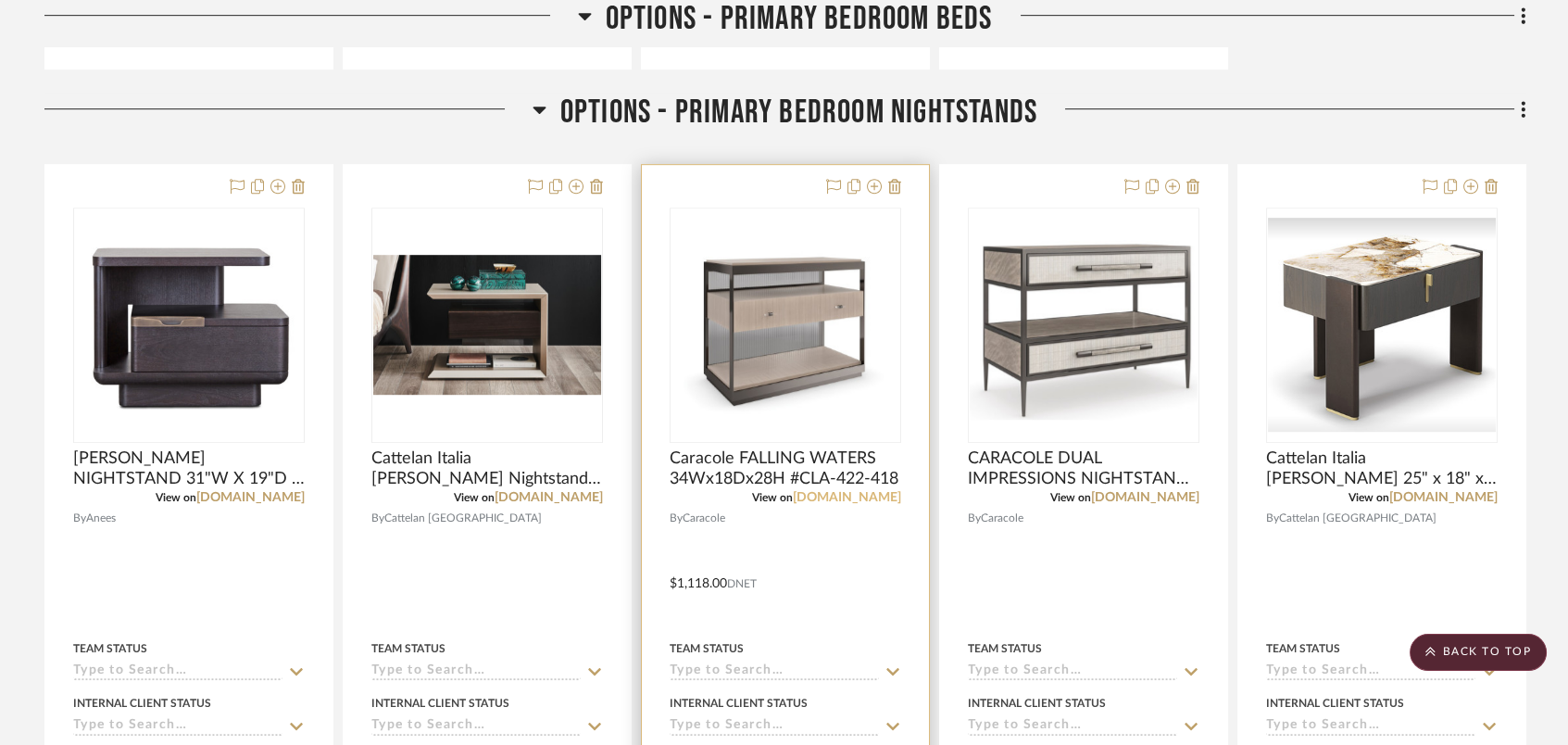
click at [881, 494] on link "caracole.com" at bounding box center [848, 497] width 108 height 13
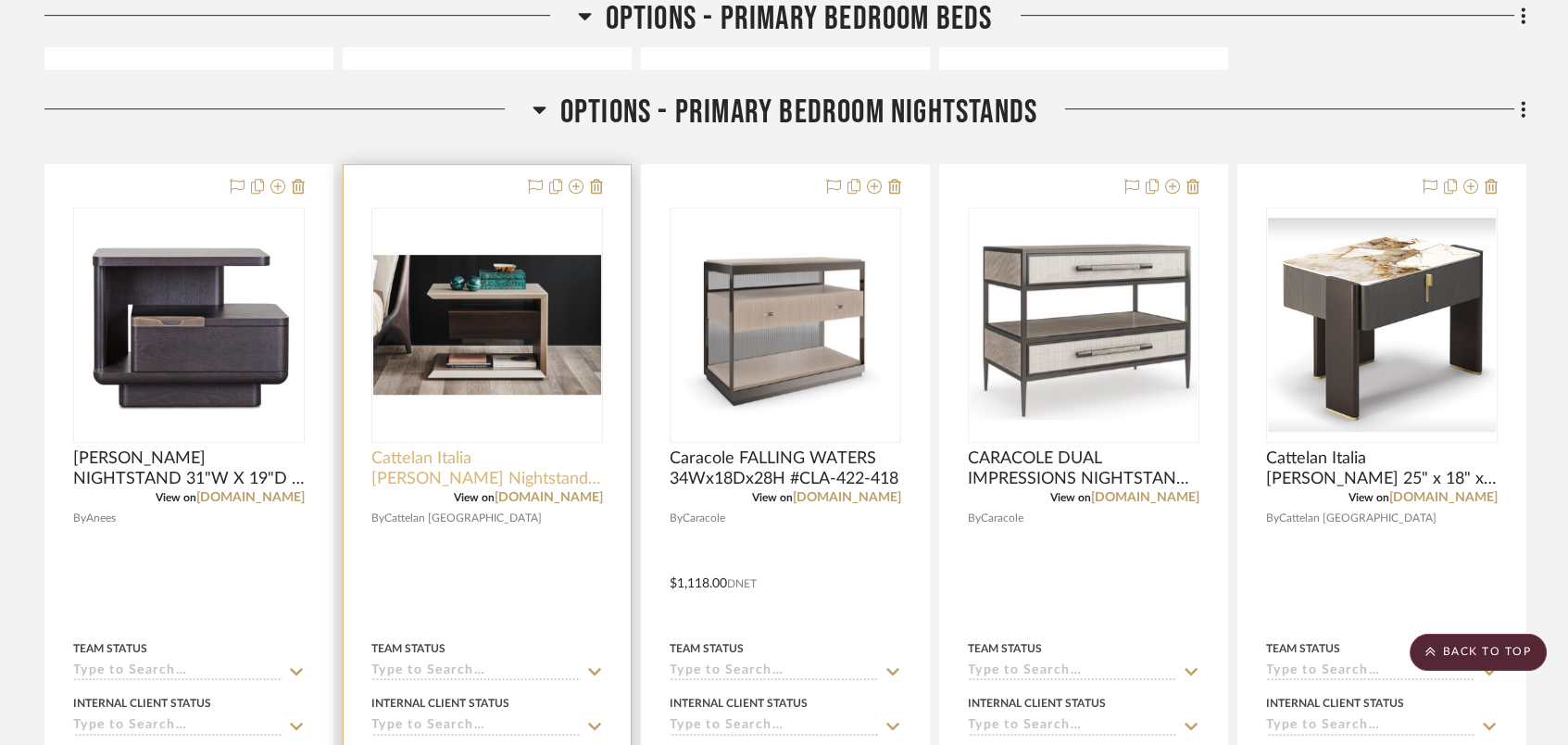
click at [547, 475] on span "Cattelan Italia Biagio Nightstand 30Wx20Dx21H" at bounding box center [488, 469] width 232 height 41
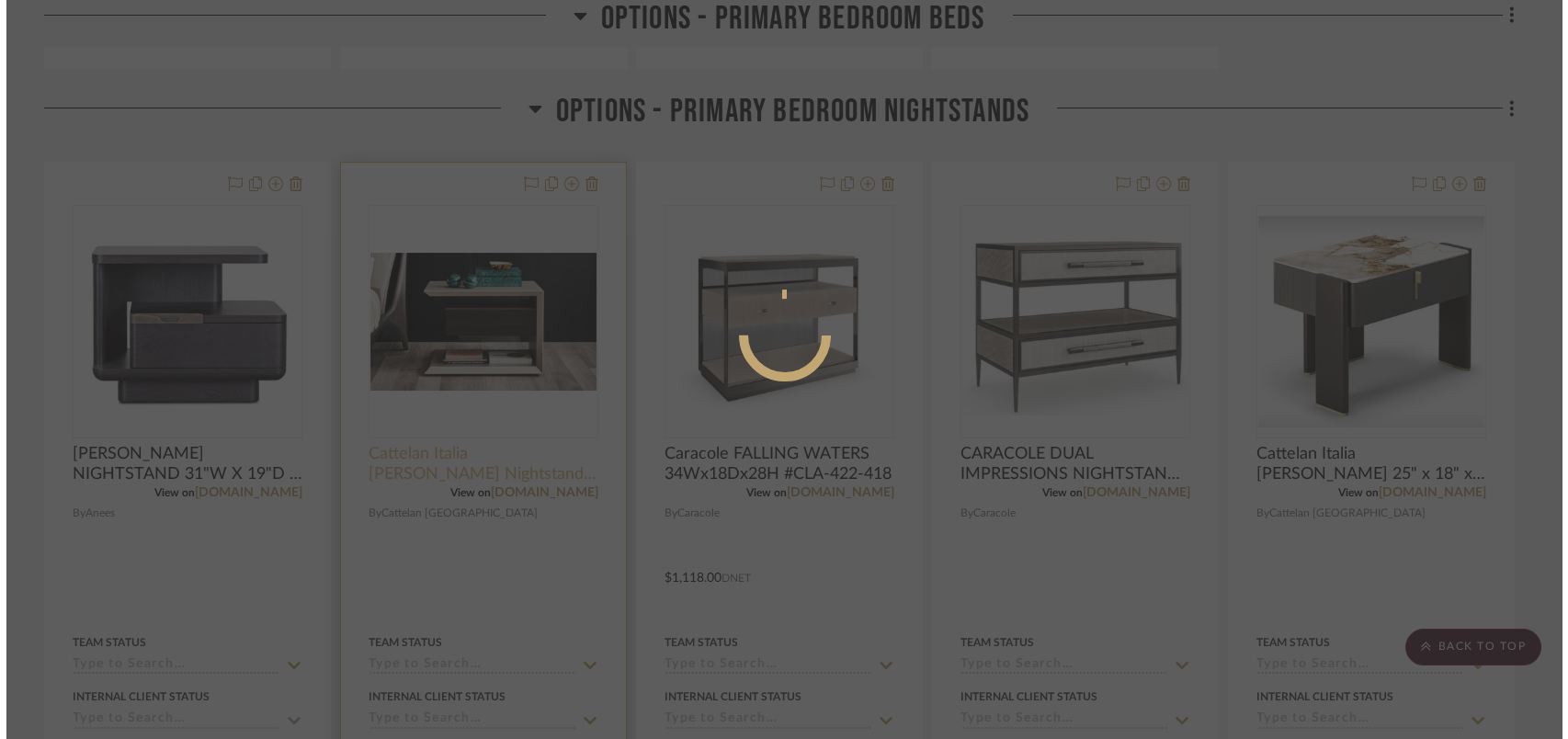
scroll to position [0, 0]
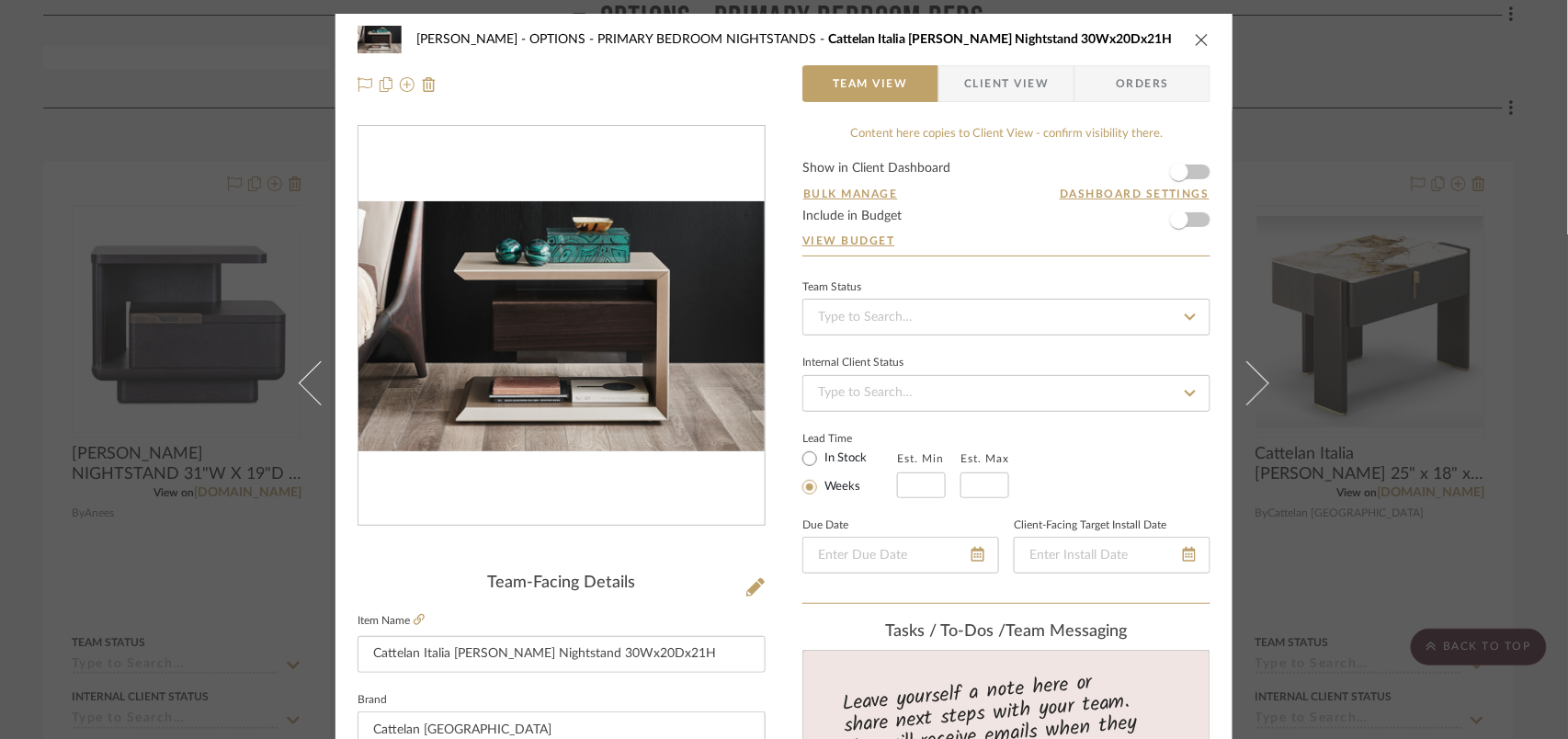
click at [1198, 32] on icon "close" at bounding box center [1203, 40] width 15 height 15
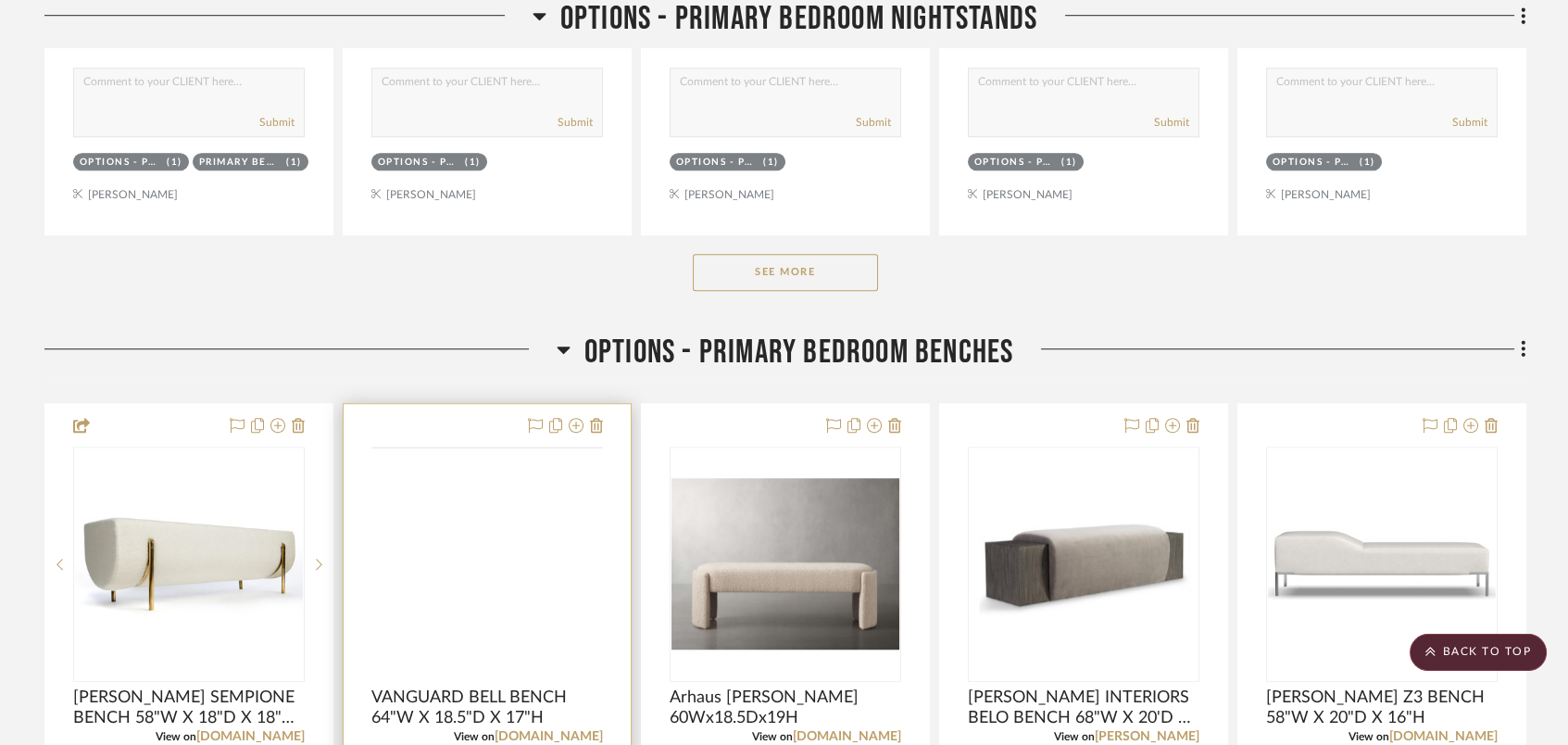
scroll to position [3088, 0]
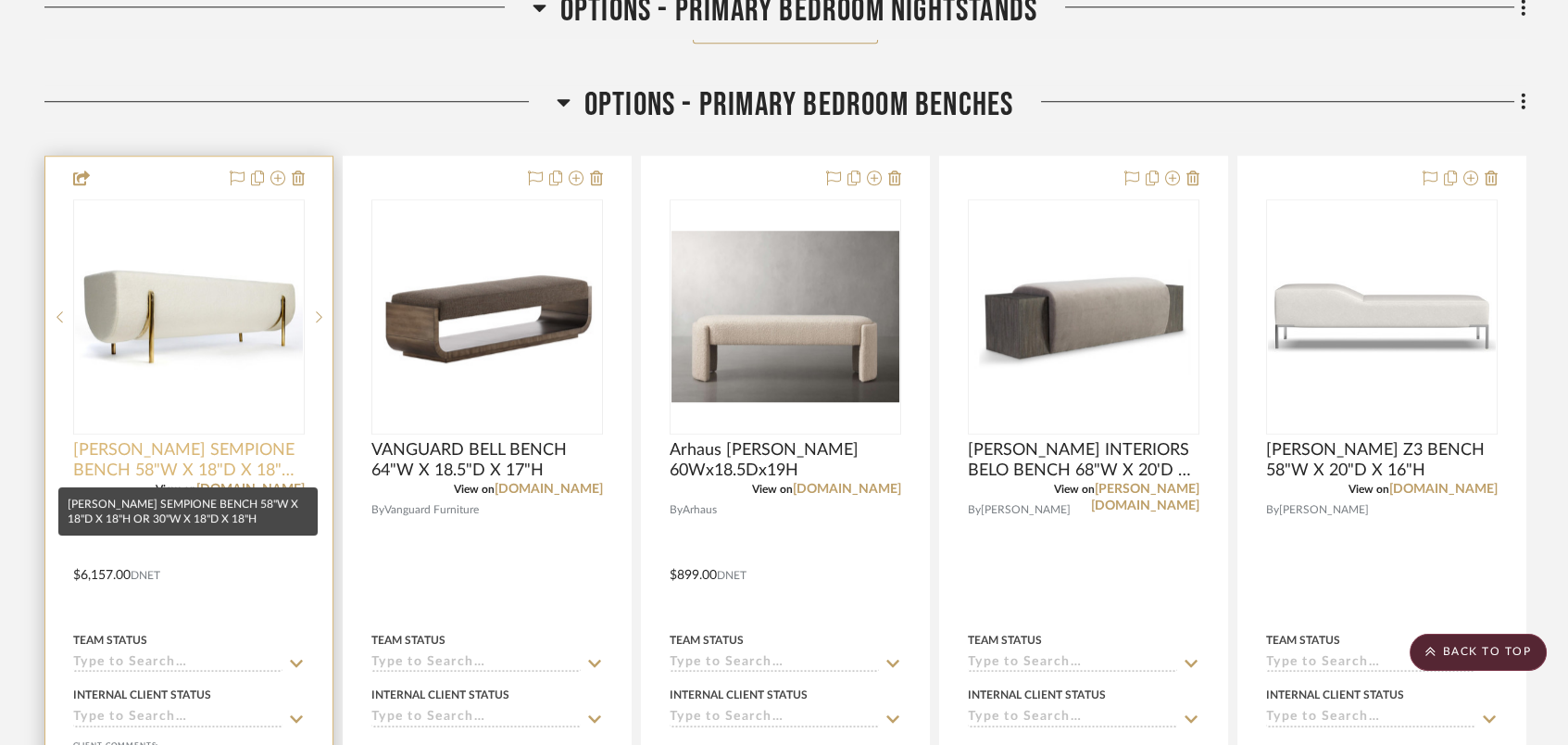
click at [248, 463] on span "NATASHA BARADARAN SEMPIONE BENCH 58"W X 18"D X 18"H OR 30"W X 18"D X 18"H" at bounding box center [189, 461] width 232 height 41
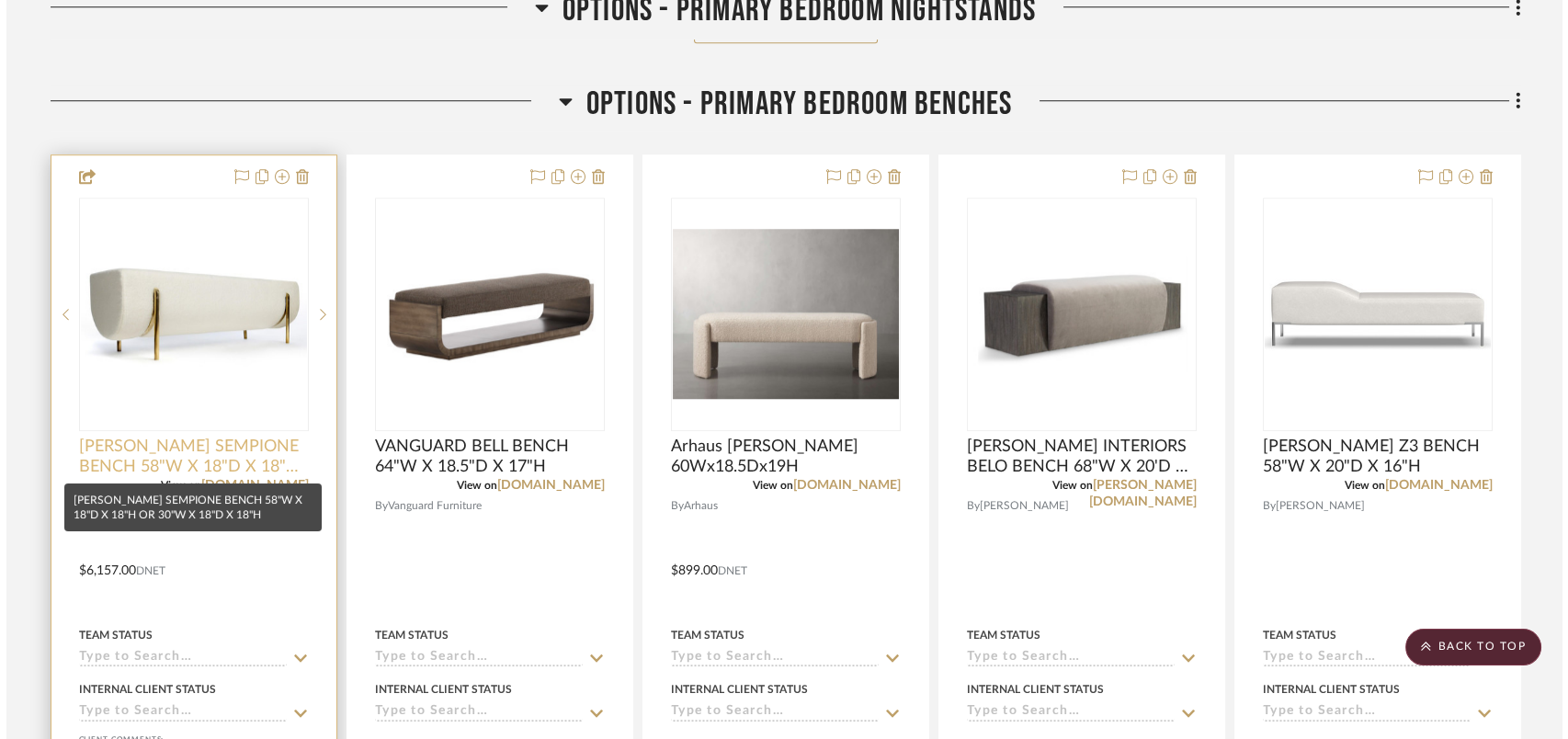
scroll to position [0, 0]
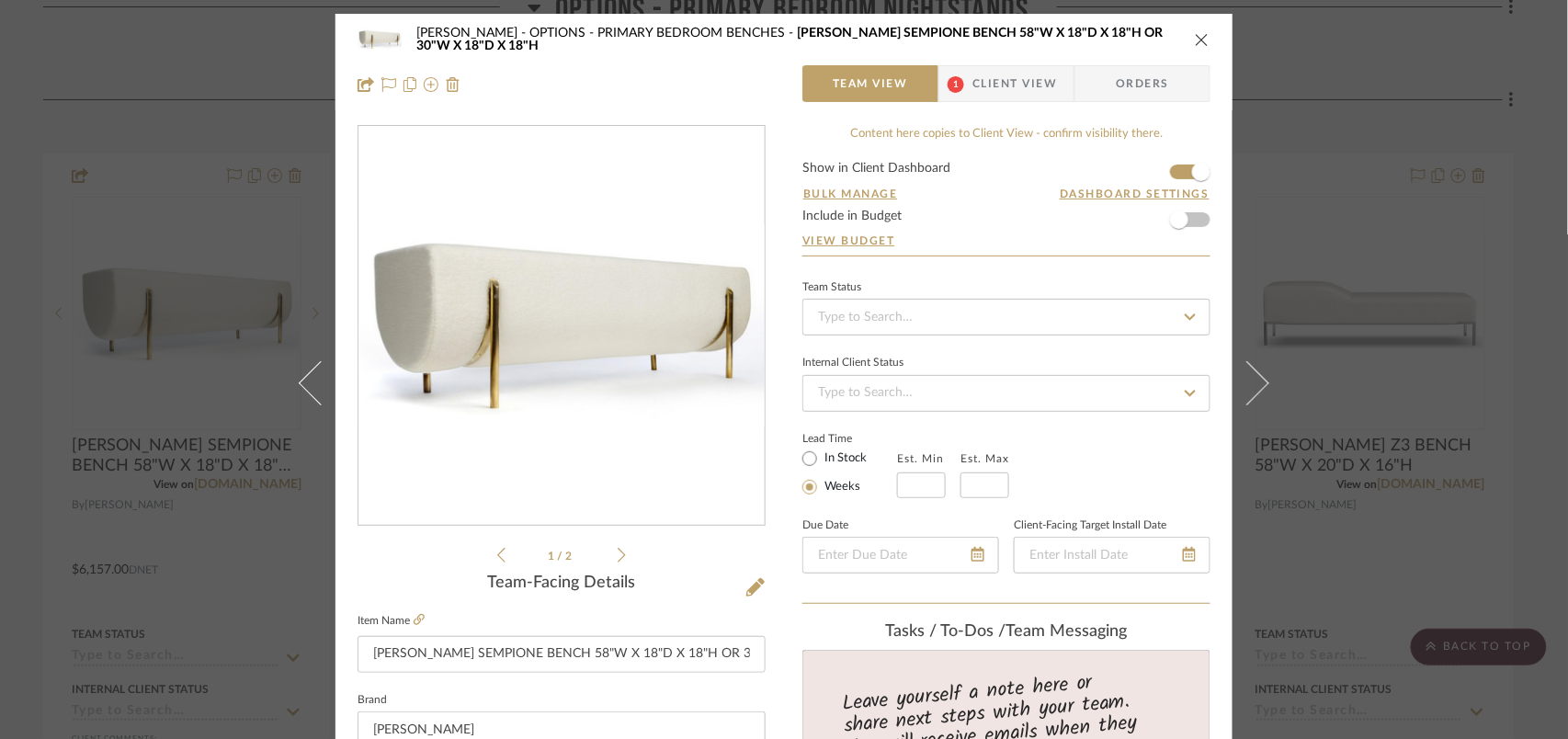
click at [1202, 30] on div "Chernawsky OPTIONS - PRIMARY BEDROOM BENCHES NATASHA BARADARAN SEMPIONE BENCH 5…" at bounding box center [784, 40] width 853 height 37
click at [1195, 35] on icon "close" at bounding box center [1203, 40] width 15 height 15
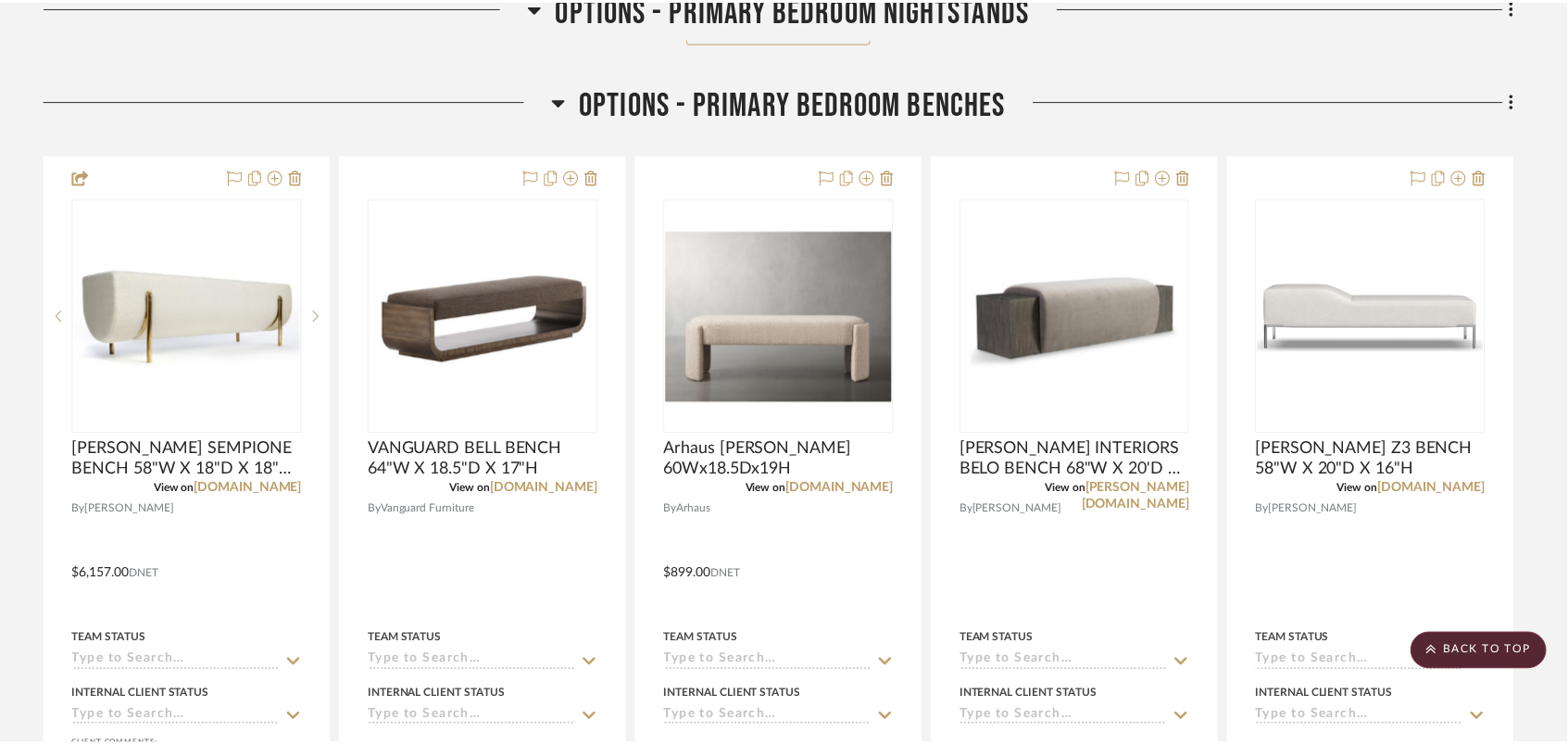
scroll to position [3088, 0]
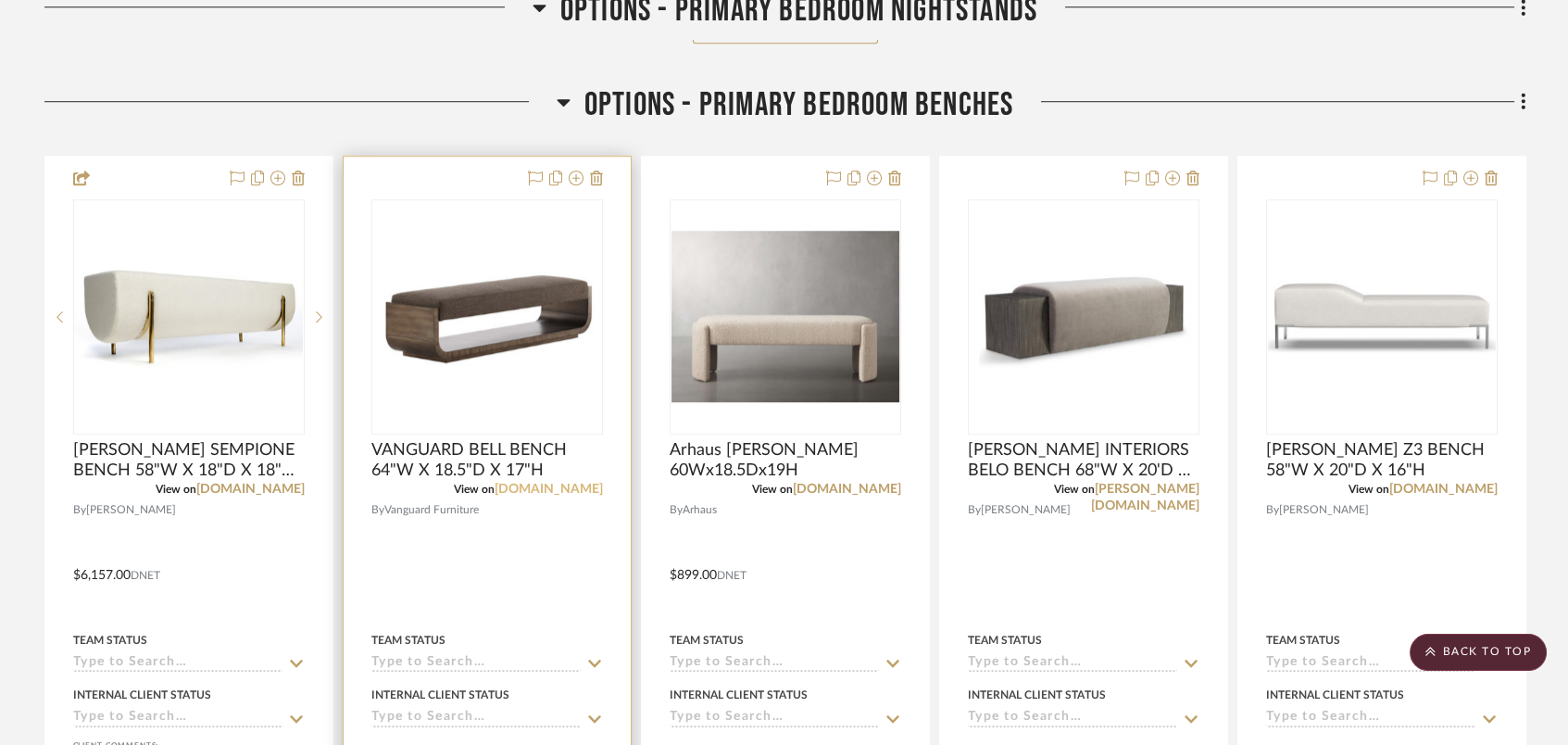
click at [575, 484] on link "vanguardfurniture.com" at bounding box center [549, 489] width 108 height 13
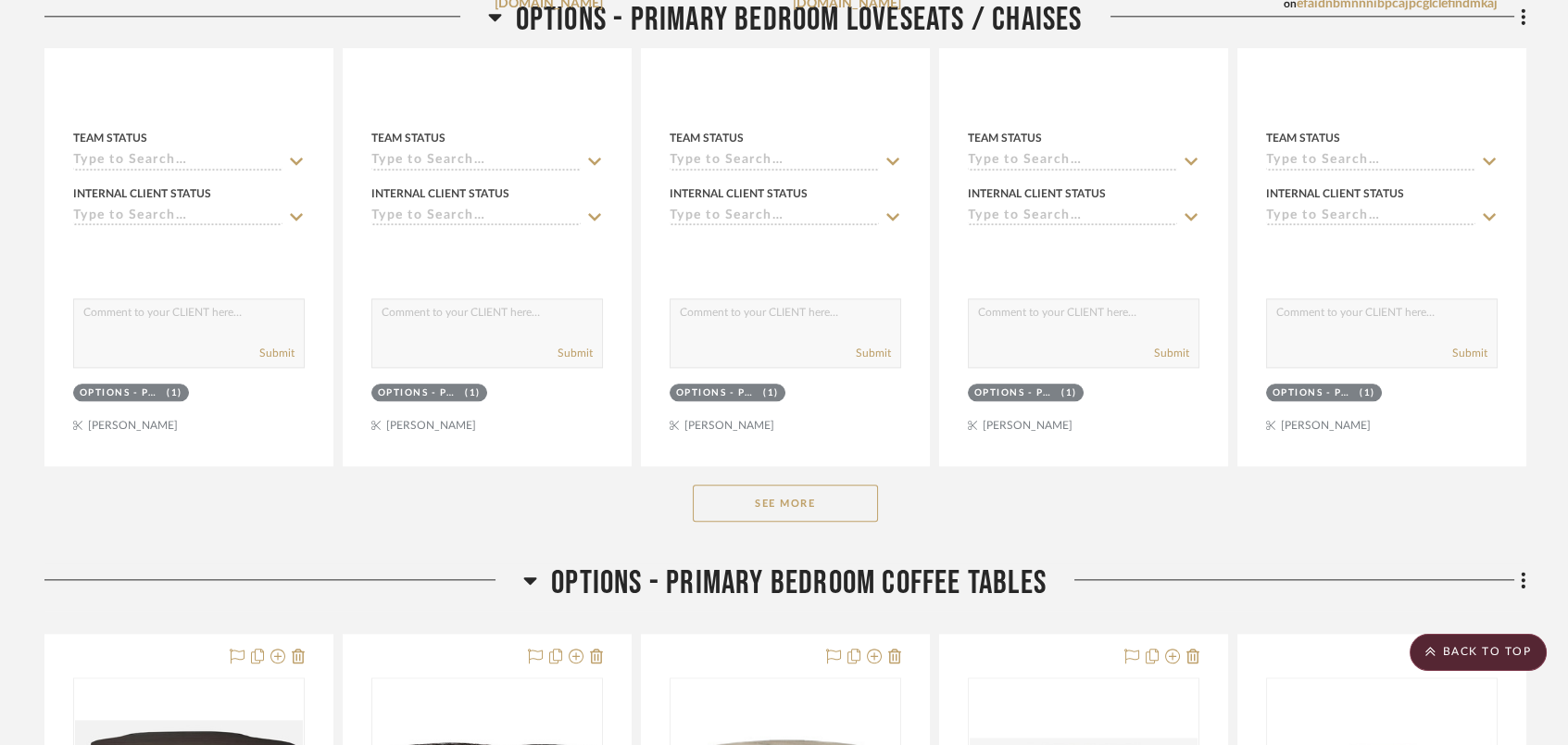
scroll to position [4942, 0]
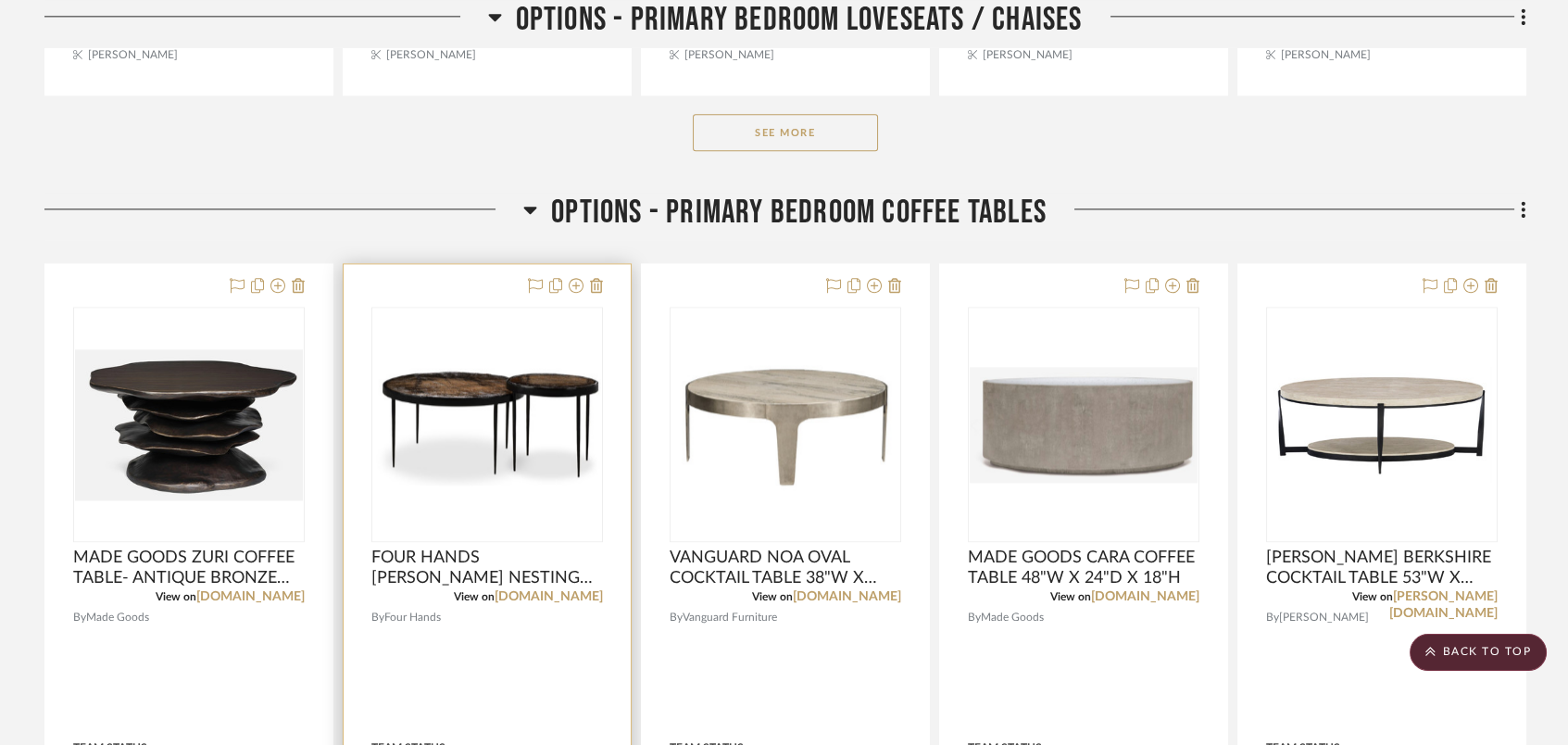
click at [496, 460] on img "0" at bounding box center [488, 424] width 228 height 122
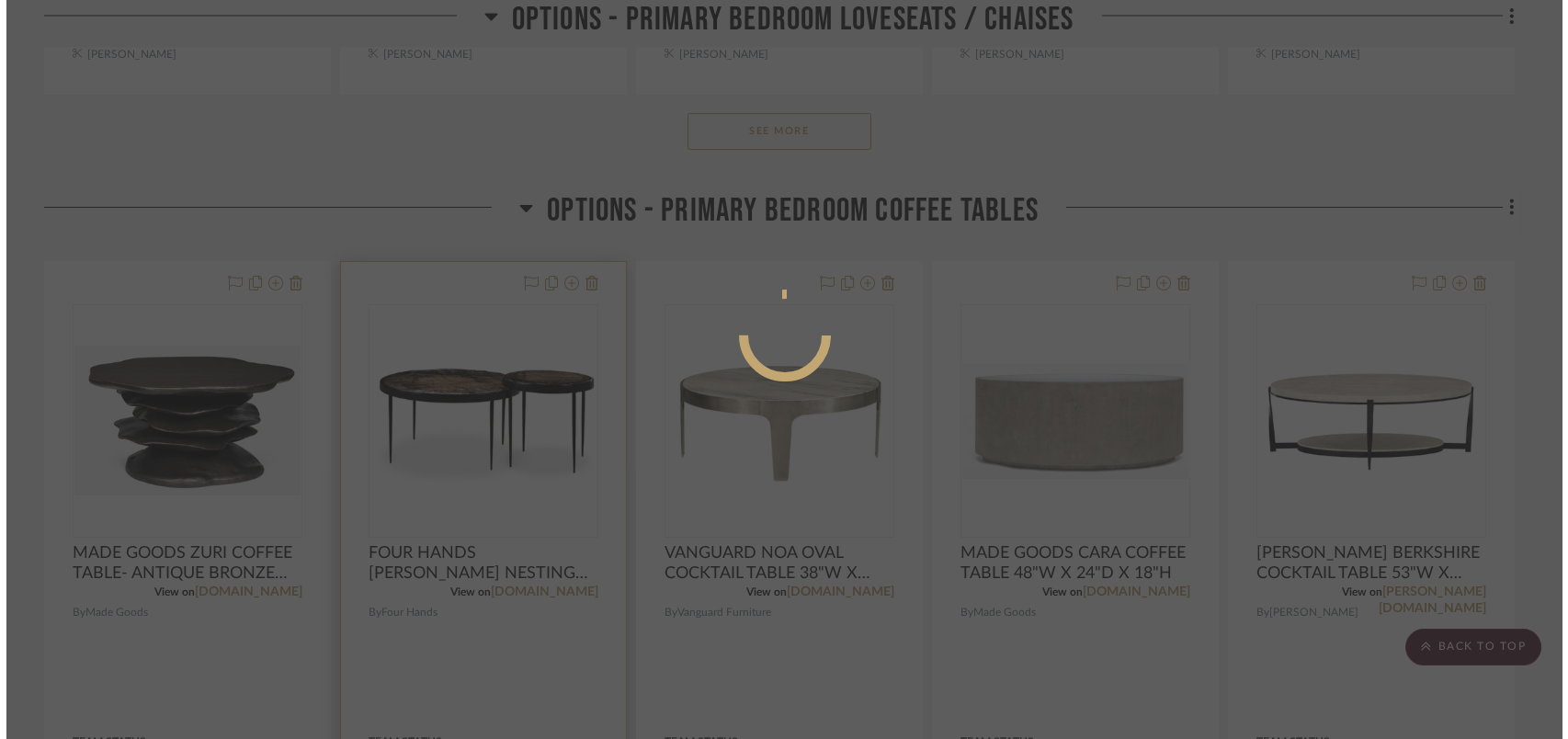
scroll to position [0, 0]
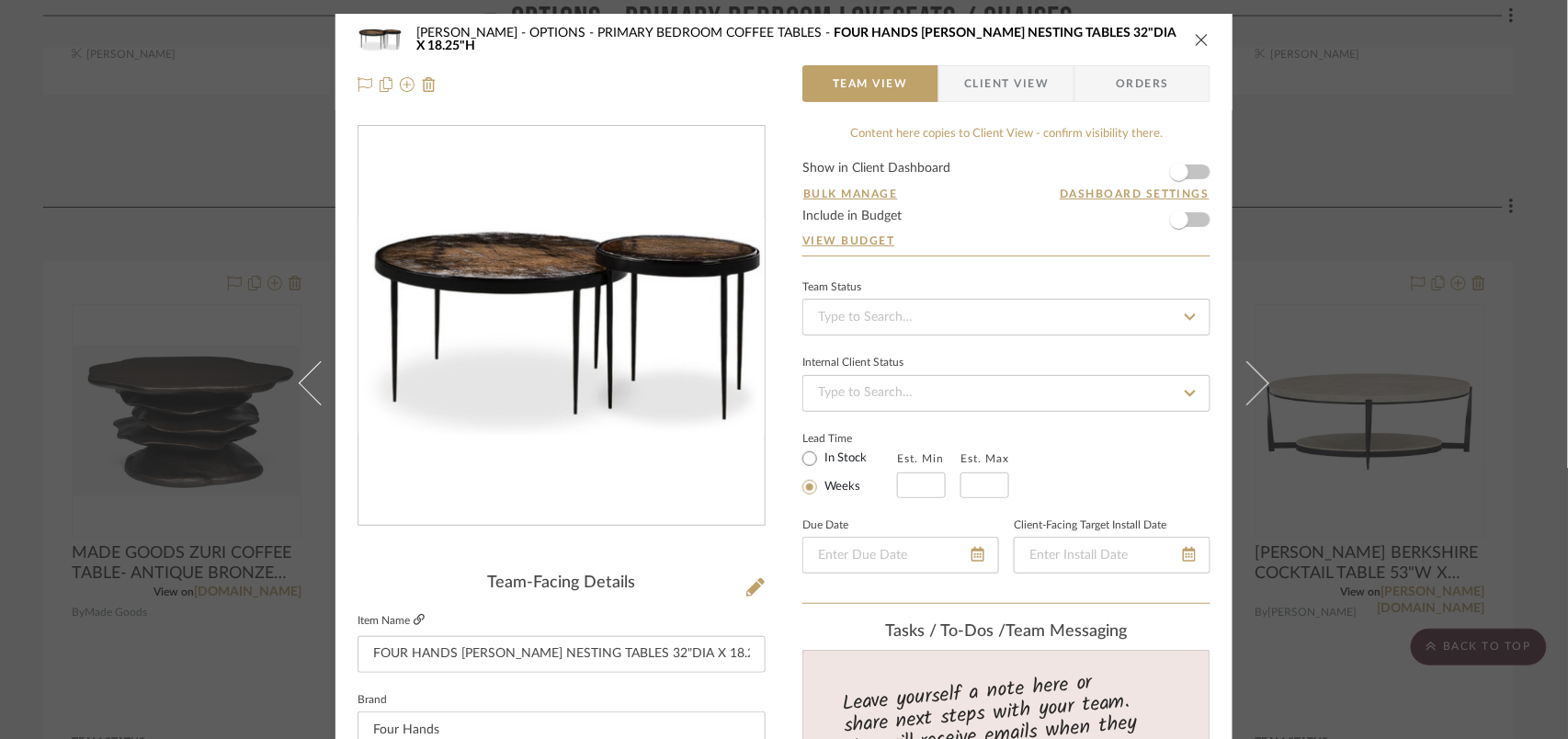
click at [415, 620] on icon at bounding box center [419, 619] width 11 height 11
